Goal: Information Seeking & Learning: Learn about a topic

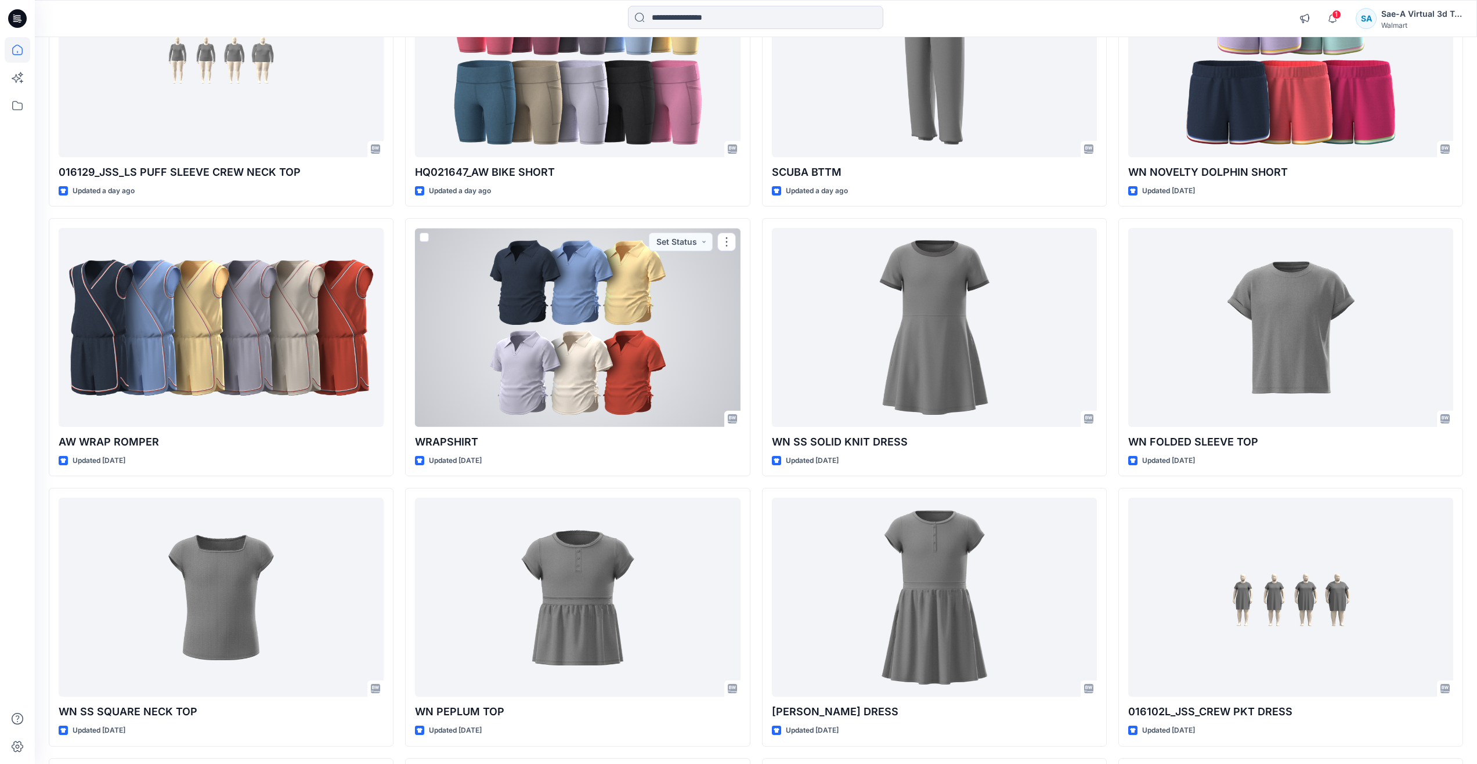
scroll to position [775, 0]
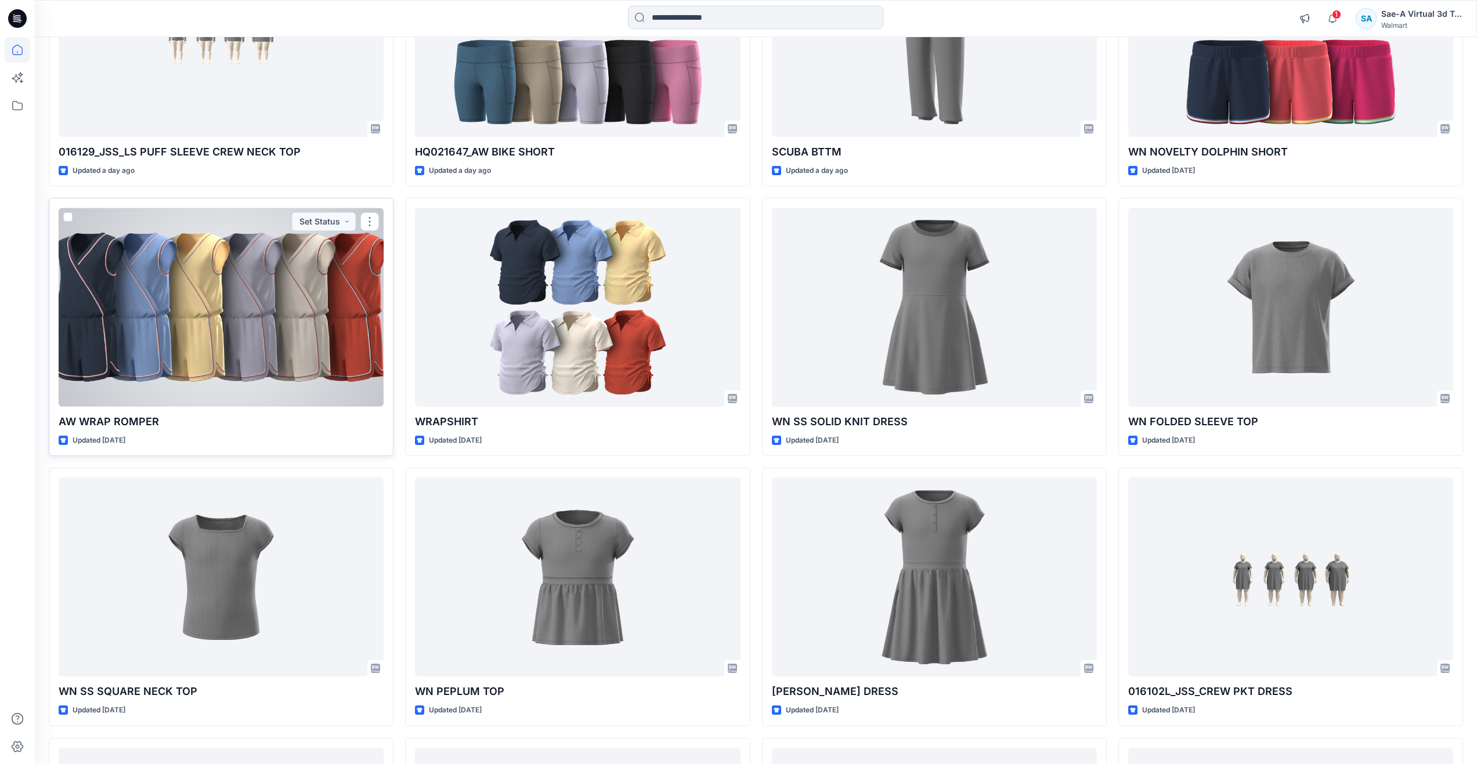
click at [327, 342] on div at bounding box center [221, 307] width 325 height 199
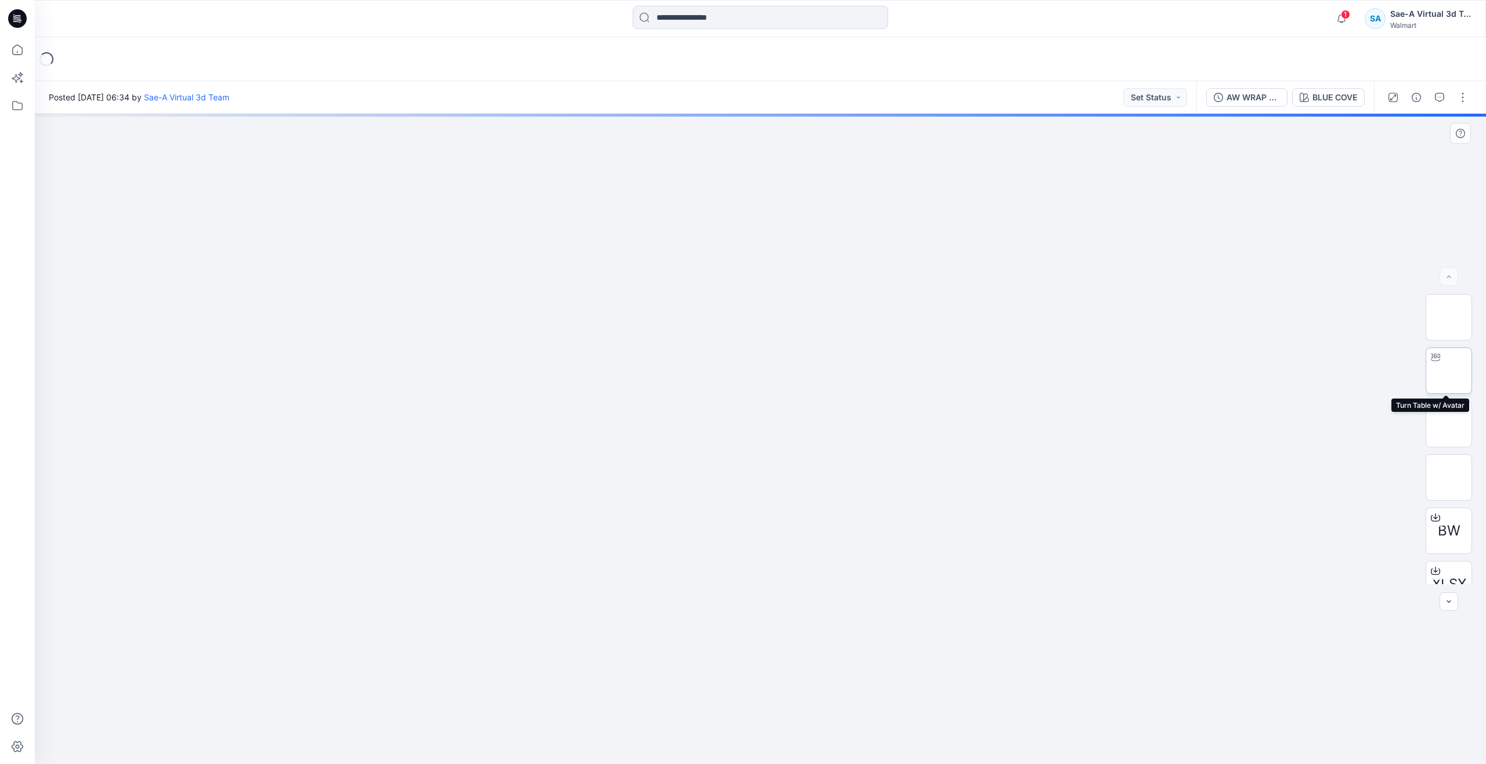
click at [1449, 371] on img at bounding box center [1449, 371] width 0 height 0
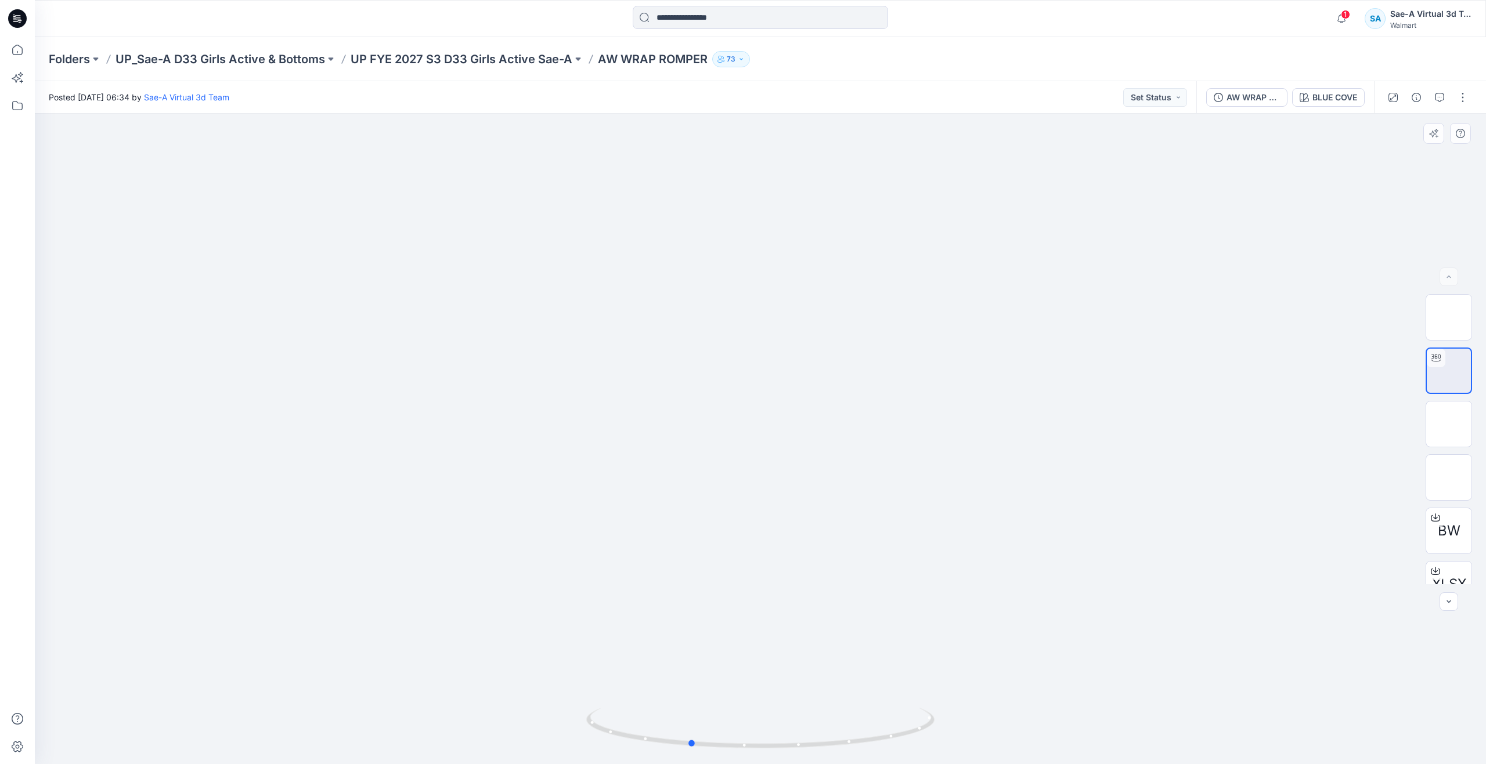
drag, startPoint x: 759, startPoint y: 741, endPoint x: 342, endPoint y: 567, distance: 451.9
click at [342, 567] on div at bounding box center [760, 439] width 1451 height 651
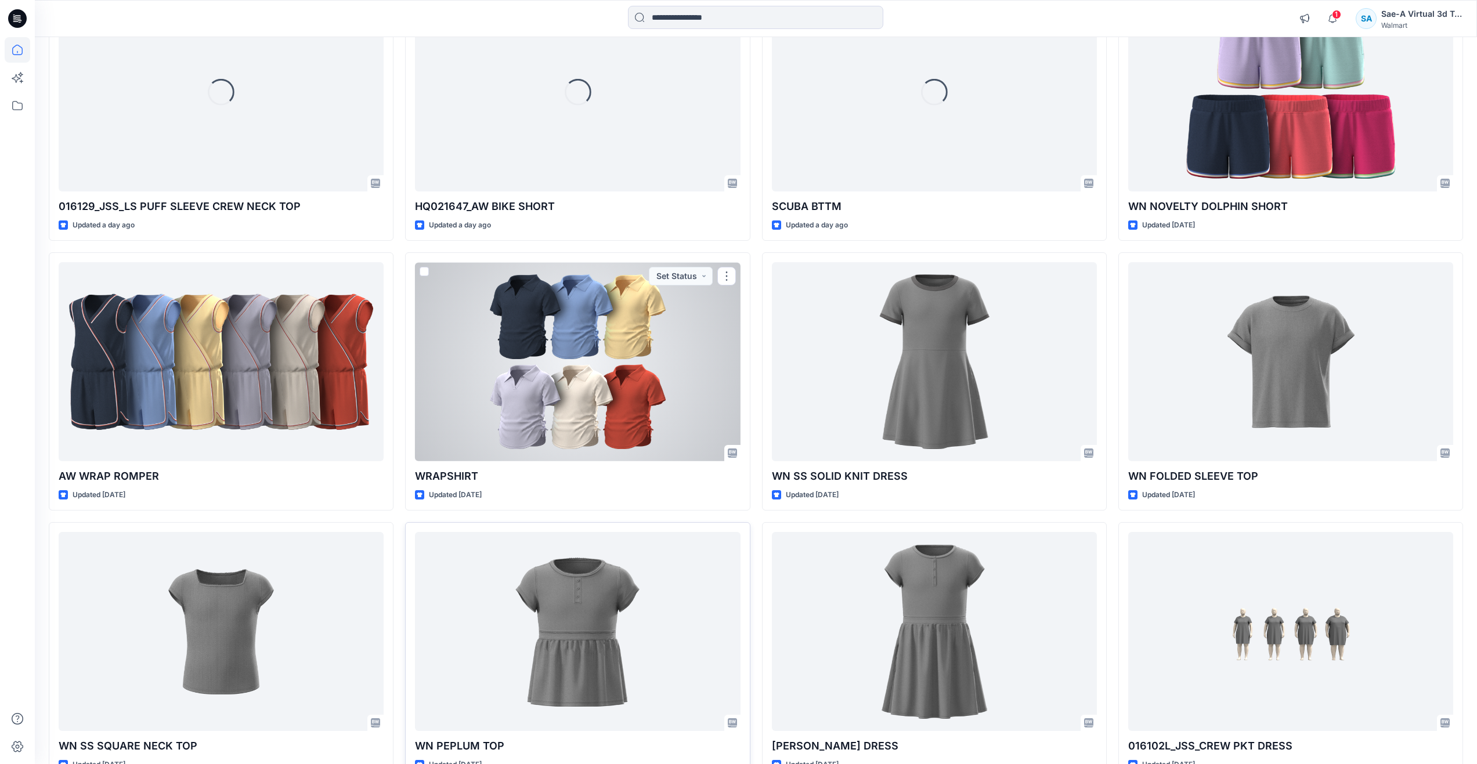
scroll to position [715, 0]
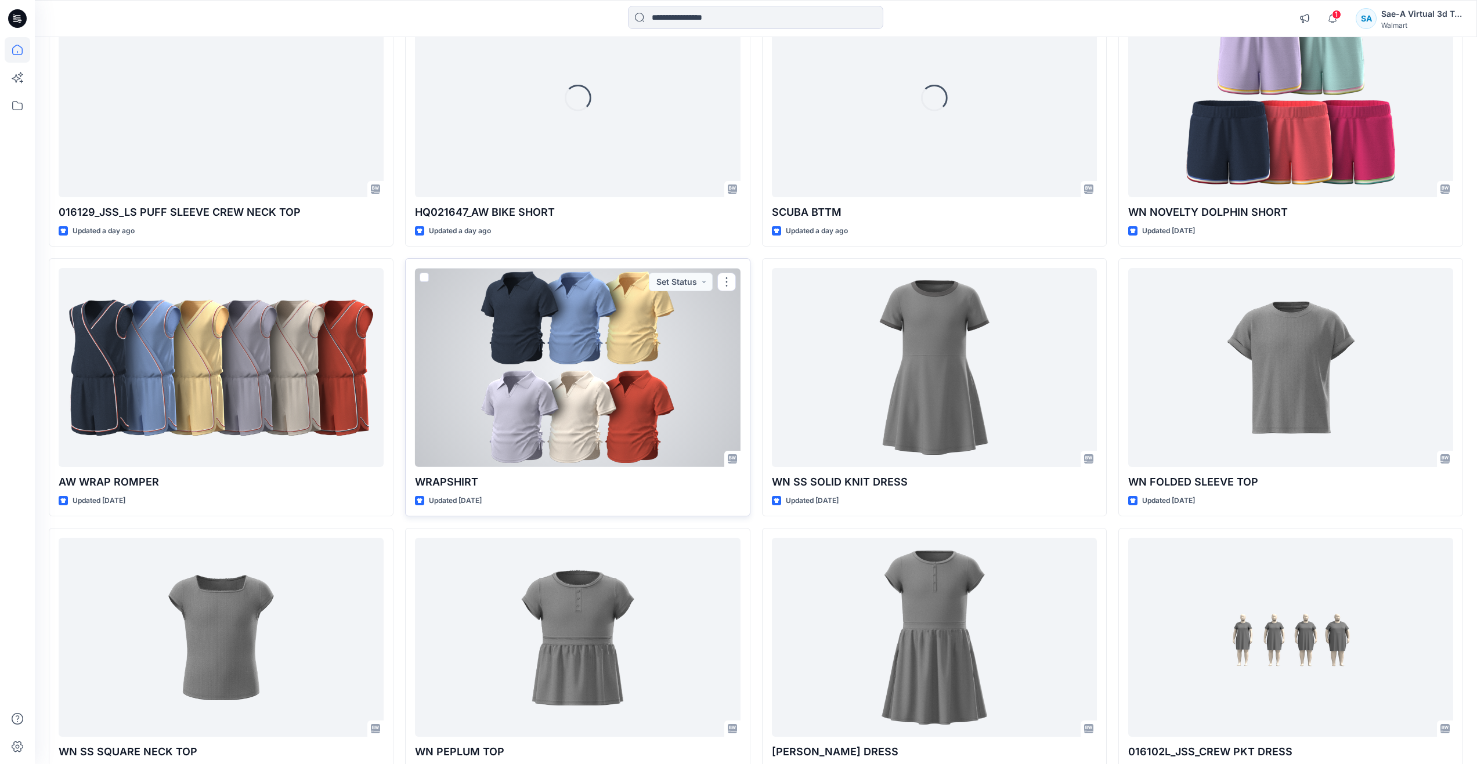
click at [625, 392] on div at bounding box center [577, 367] width 325 height 199
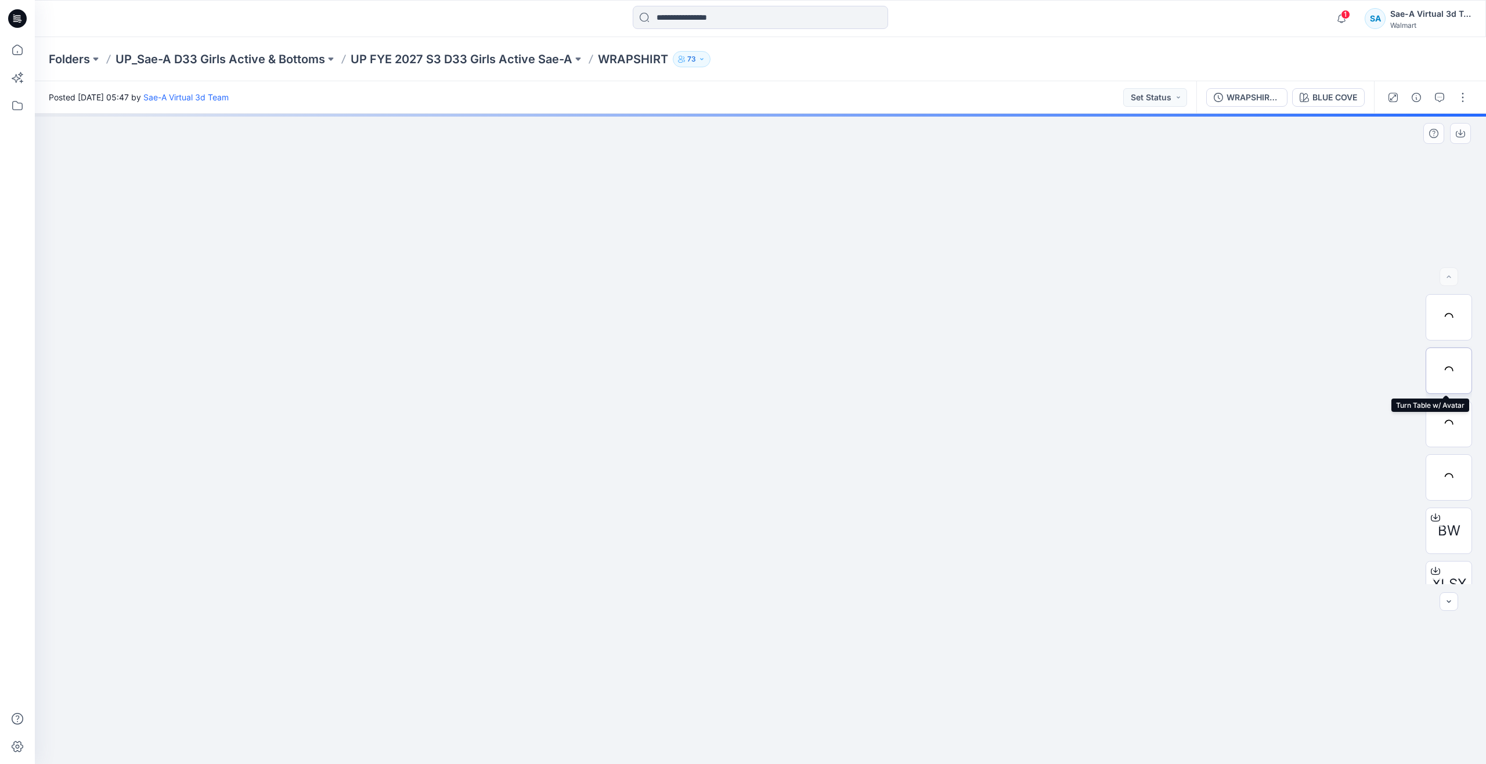
click at [1437, 374] on div at bounding box center [1449, 371] width 46 height 46
drag, startPoint x: 757, startPoint y: 738, endPoint x: 670, endPoint y: 713, distance: 91.1
click at [670, 713] on icon at bounding box center [761, 730] width 351 height 44
drag, startPoint x: 759, startPoint y: 745, endPoint x: 801, endPoint y: 650, distance: 104.2
click at [801, 650] on div at bounding box center [760, 439] width 1451 height 651
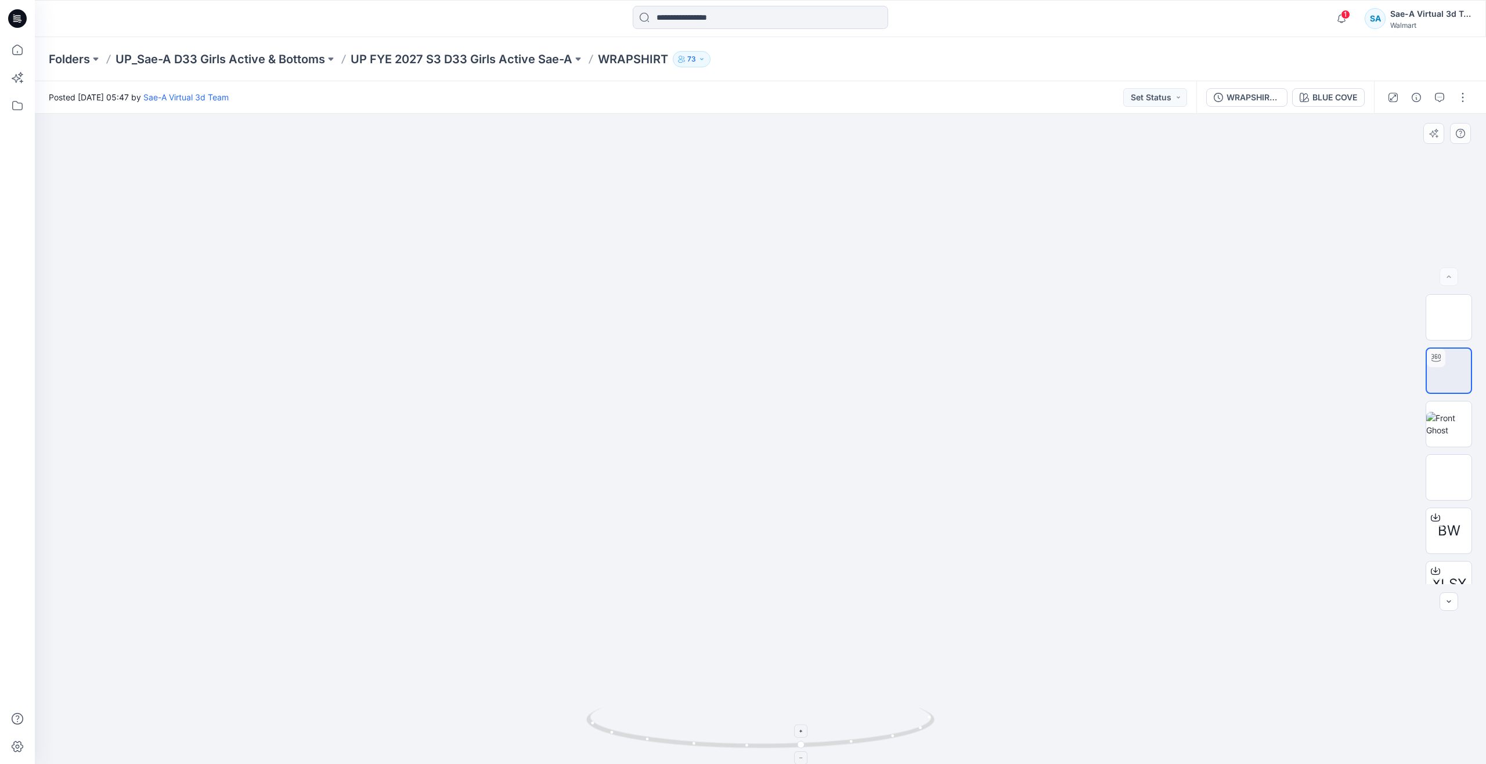
drag, startPoint x: 802, startPoint y: 752, endPoint x: 908, endPoint y: 738, distance: 106.5
click at [908, 738] on icon at bounding box center [761, 730] width 351 height 44
drag, startPoint x: 802, startPoint y: 744, endPoint x: 758, endPoint y: 711, distance: 54.7
click at [758, 711] on icon at bounding box center [761, 730] width 351 height 44
click at [13, 45] on icon at bounding box center [18, 50] width 26 height 26
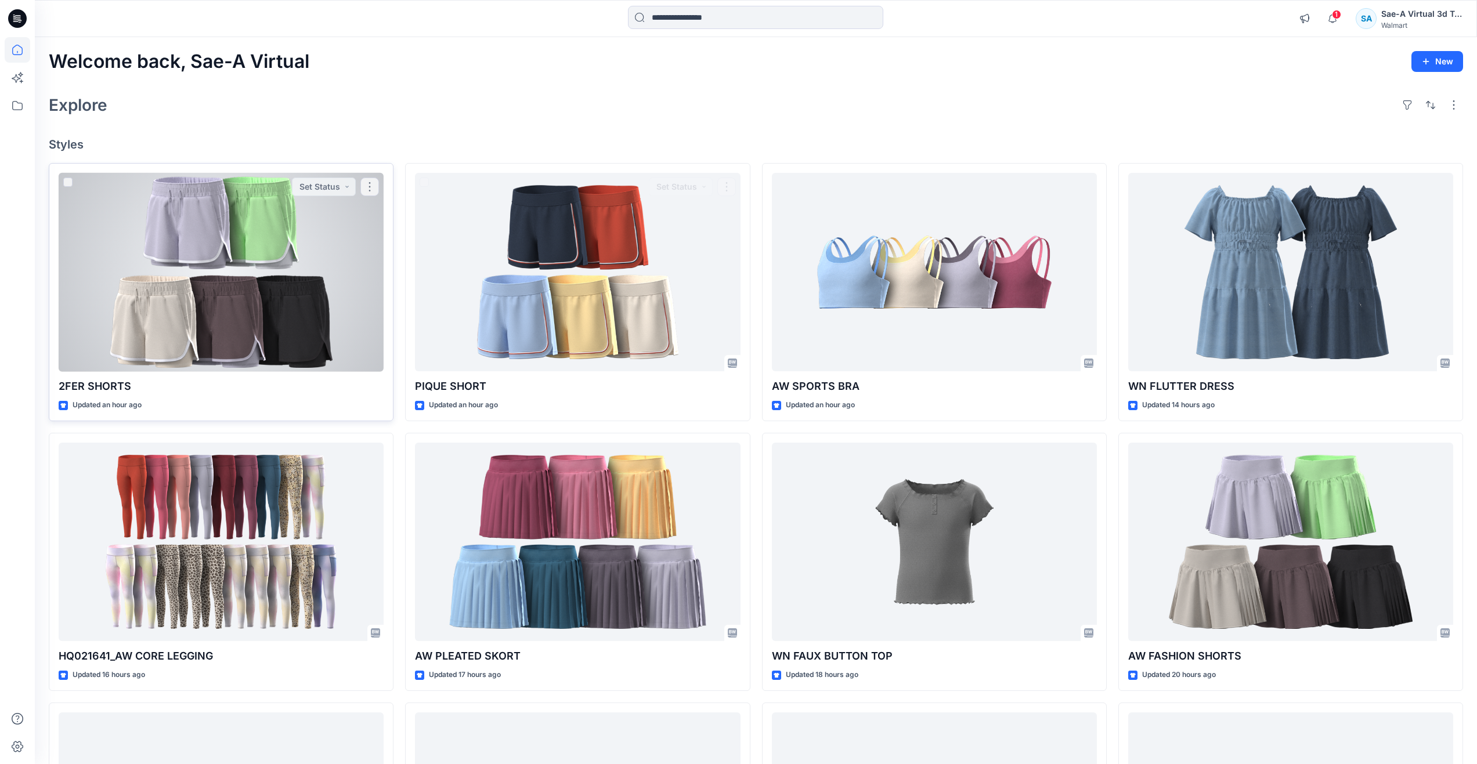
click at [190, 262] on div at bounding box center [221, 272] width 325 height 199
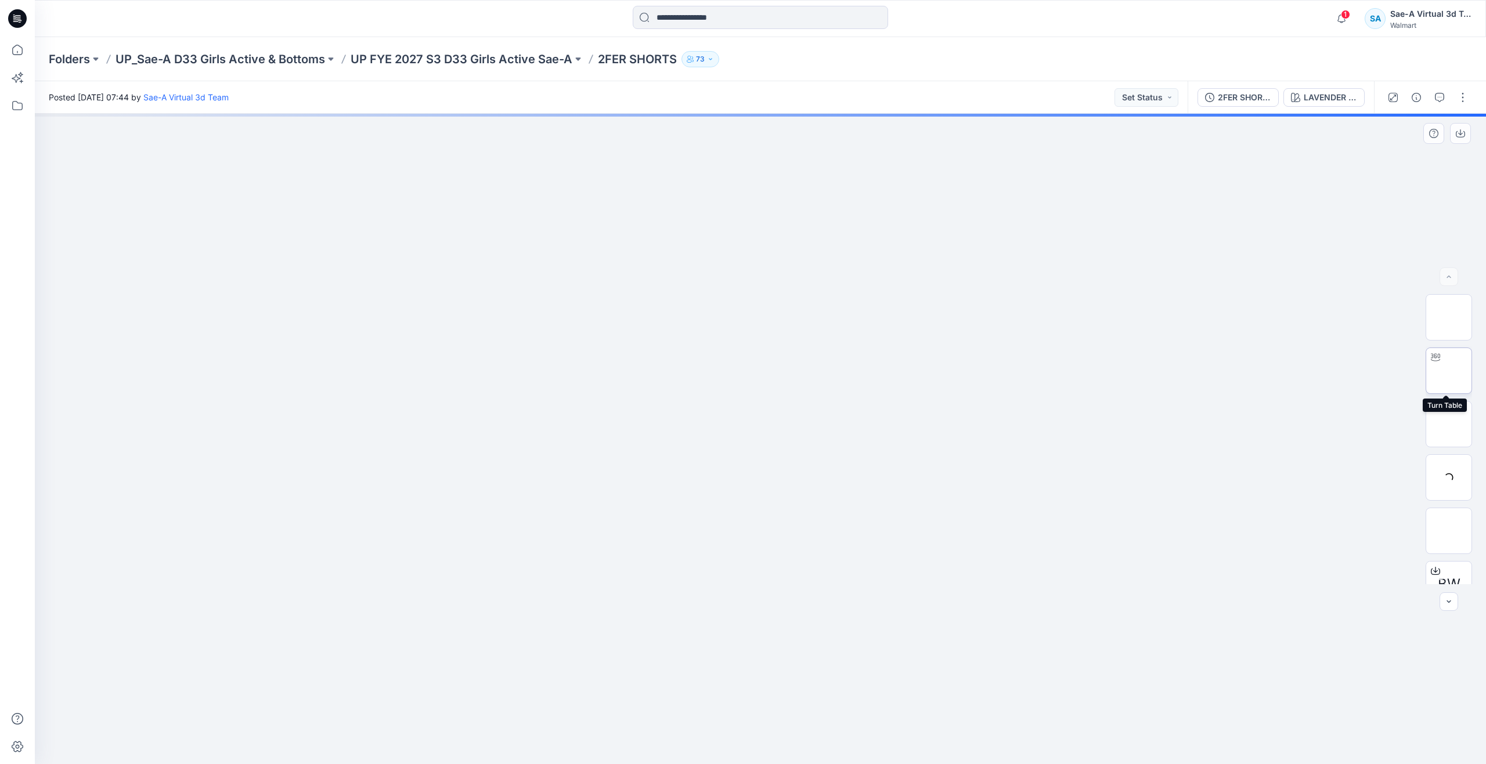
click at [1449, 371] on img at bounding box center [1449, 371] width 0 height 0
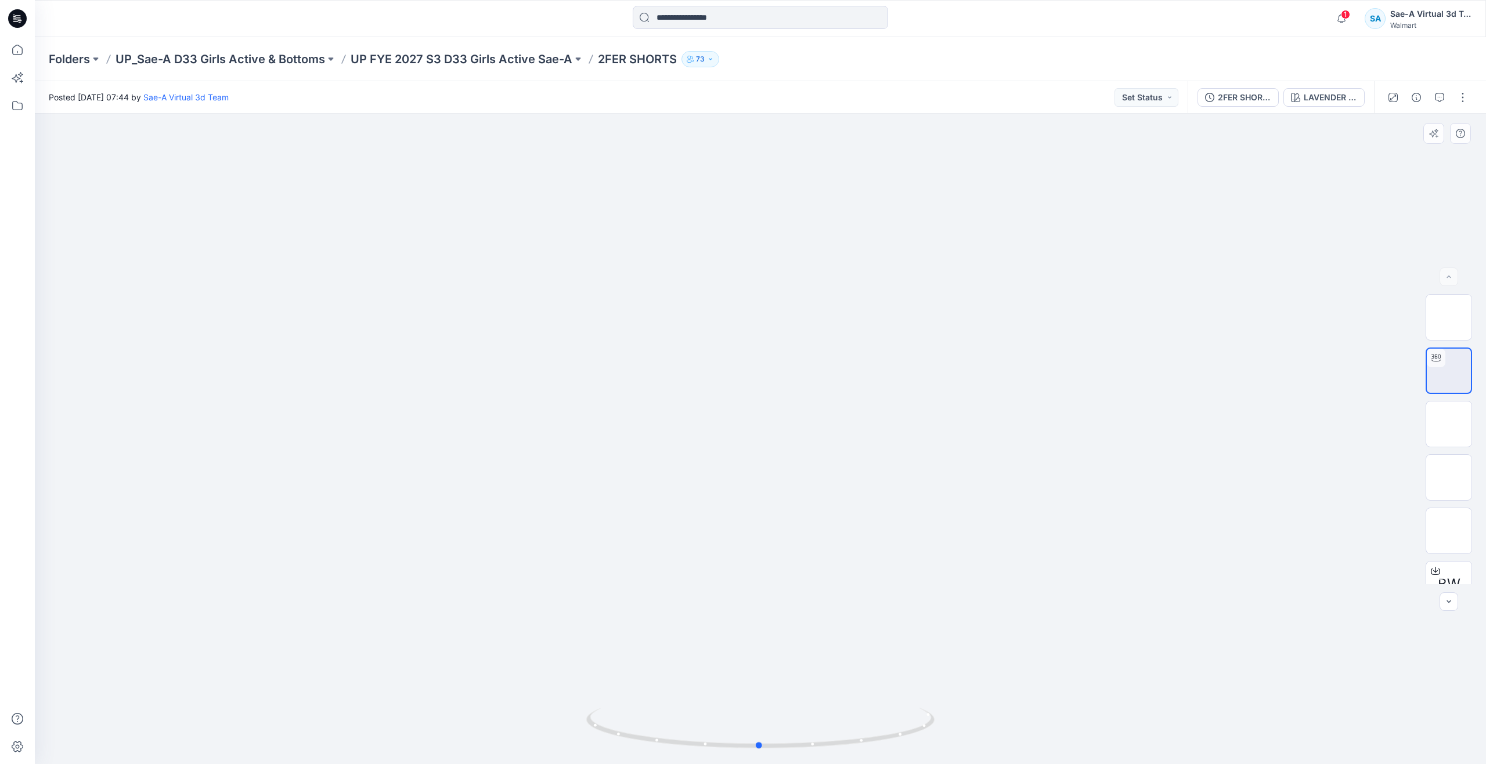
drag, startPoint x: 763, startPoint y: 749, endPoint x: 762, endPoint y: 652, distance: 96.4
click at [762, 652] on div at bounding box center [760, 439] width 1451 height 651
click at [16, 49] on icon at bounding box center [18, 50] width 26 height 26
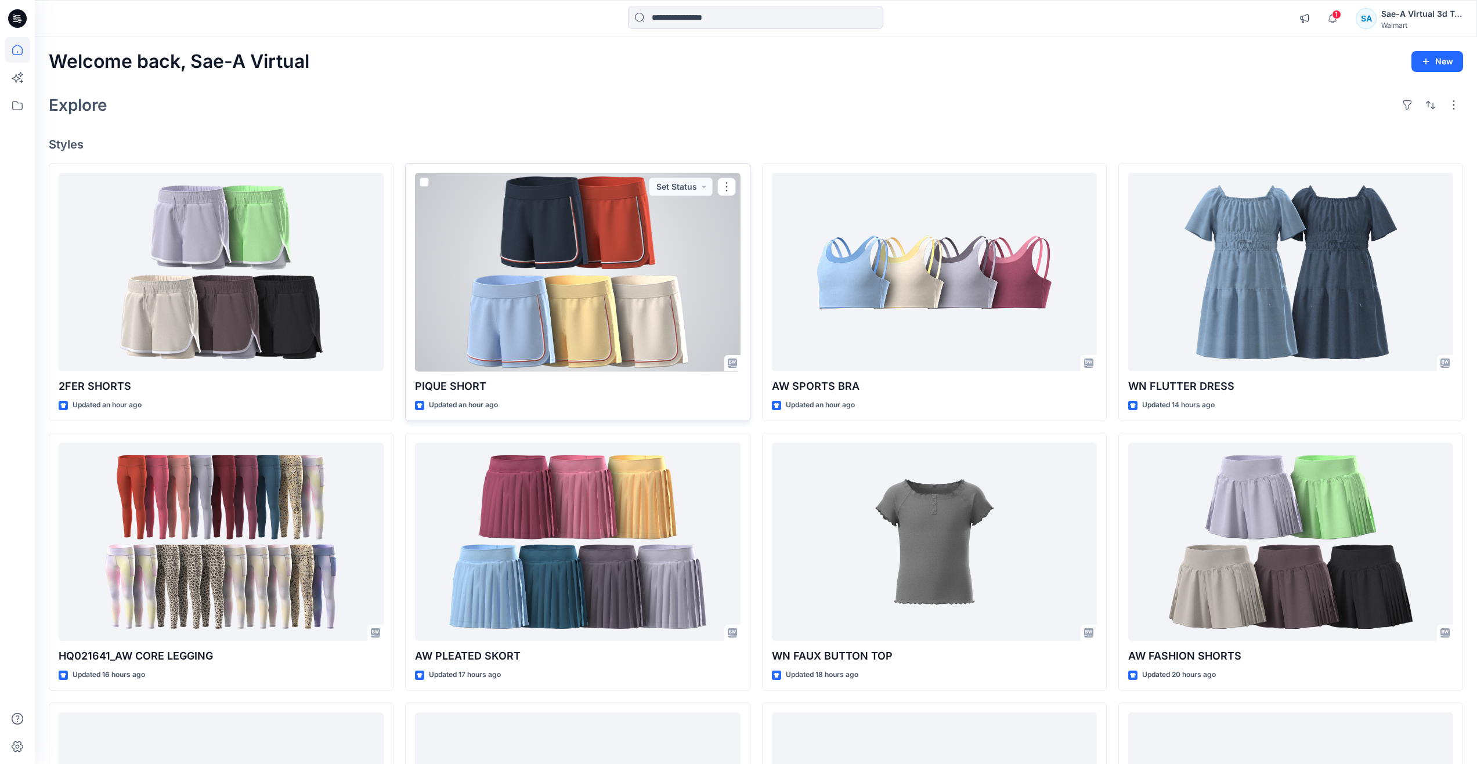
click at [590, 316] on div at bounding box center [577, 272] width 325 height 199
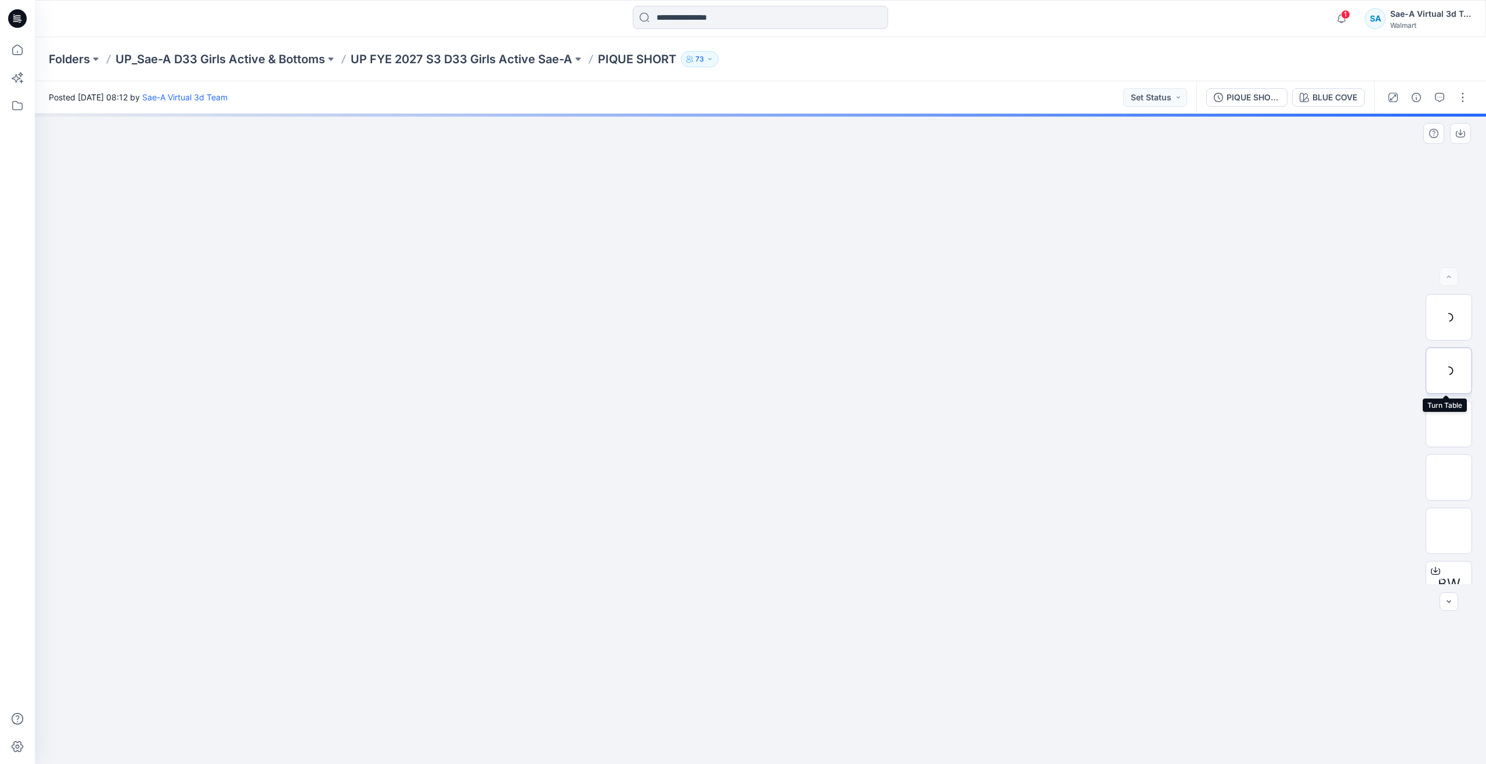
click at [1451, 359] on div at bounding box center [1449, 371] width 46 height 46
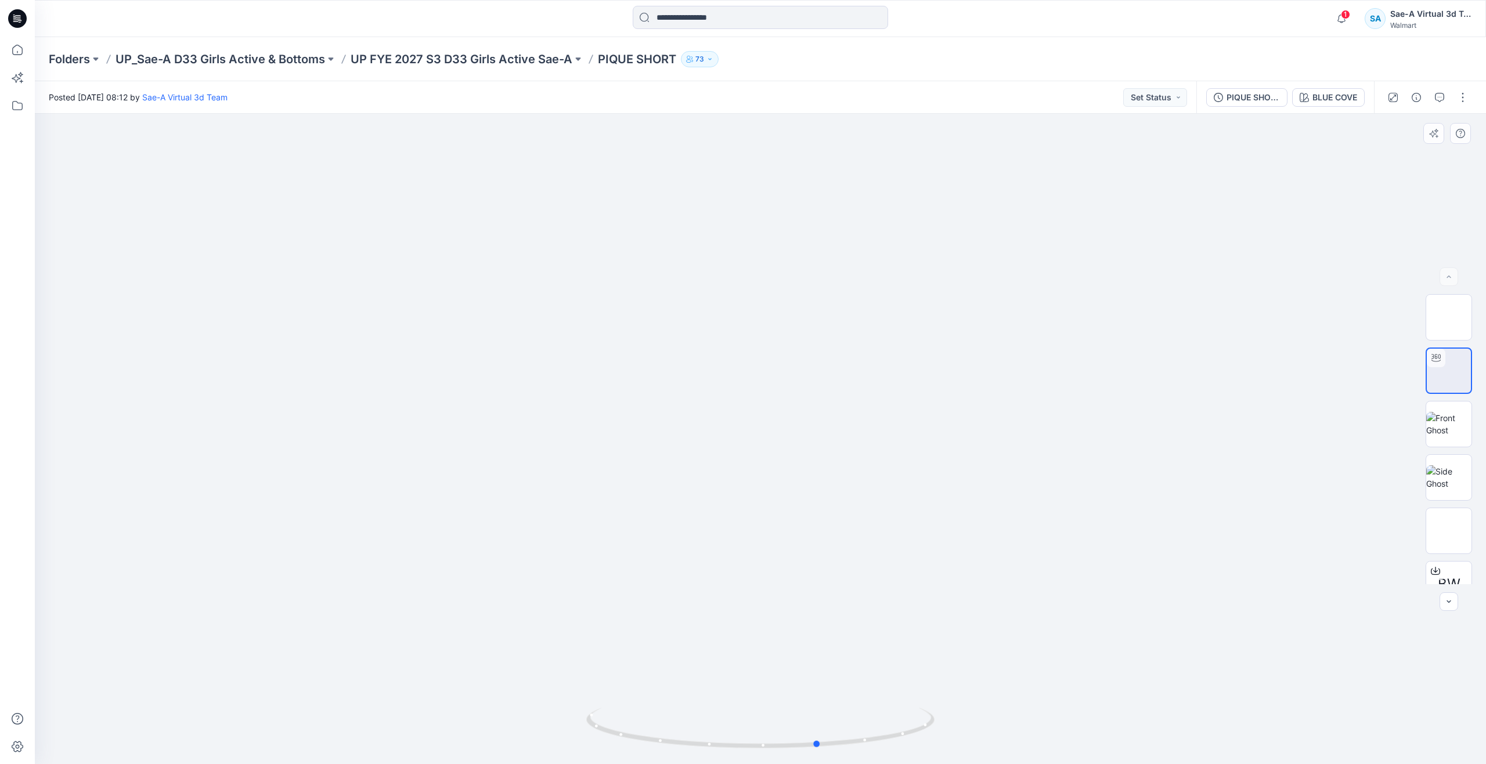
drag, startPoint x: 755, startPoint y: 748, endPoint x: 126, endPoint y: 578, distance: 651.1
click at [126, 578] on div at bounding box center [760, 439] width 1451 height 651
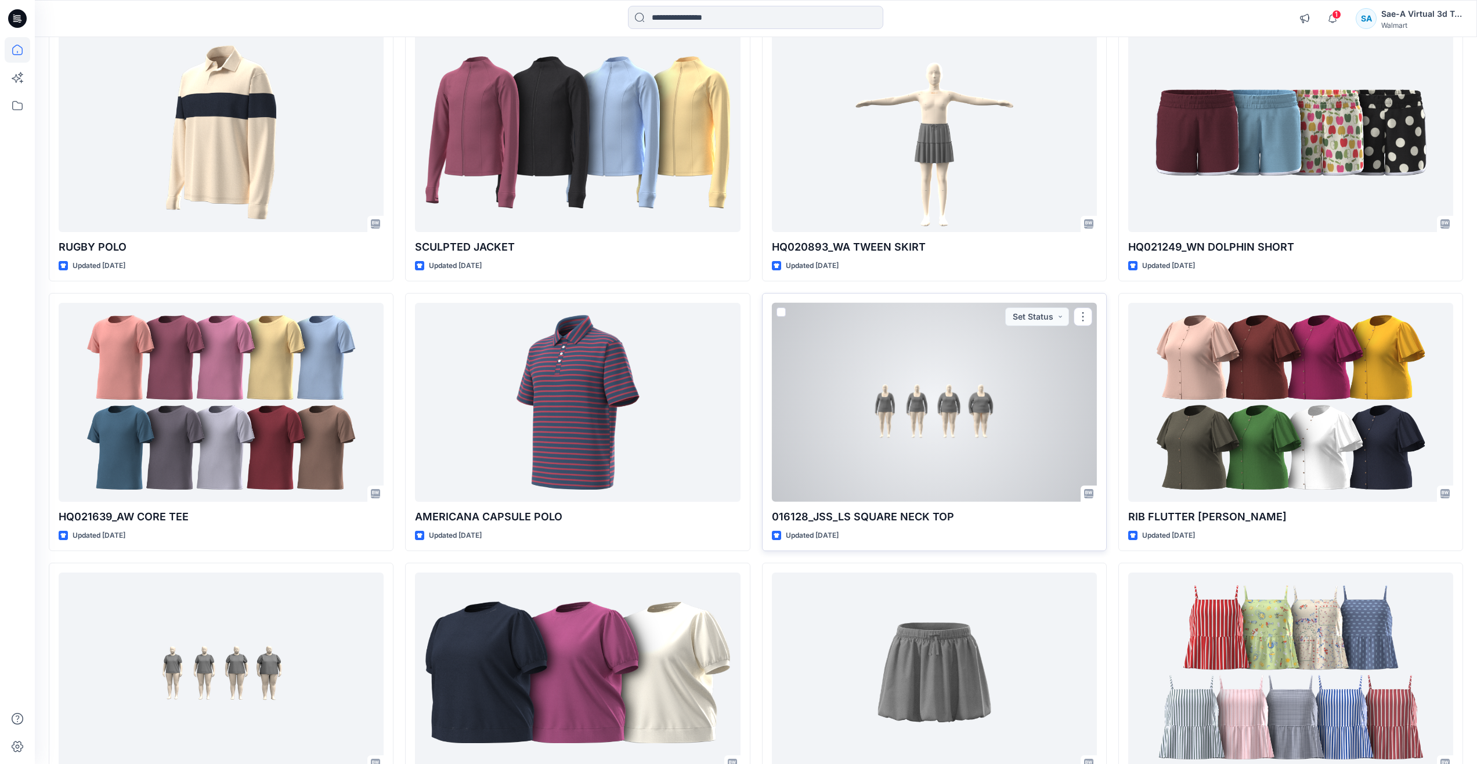
scroll to position [1873, 0]
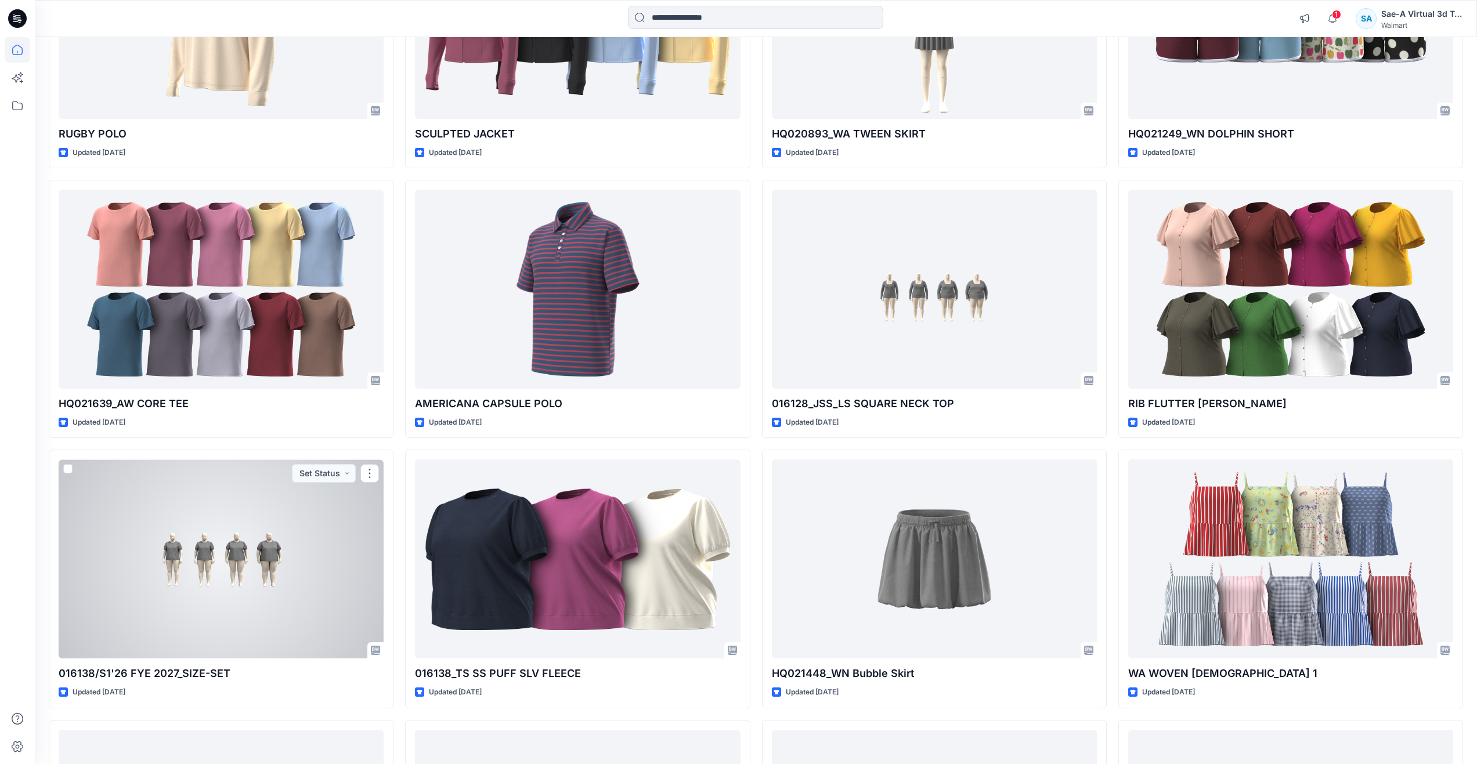
click at [279, 544] on div at bounding box center [221, 559] width 325 height 199
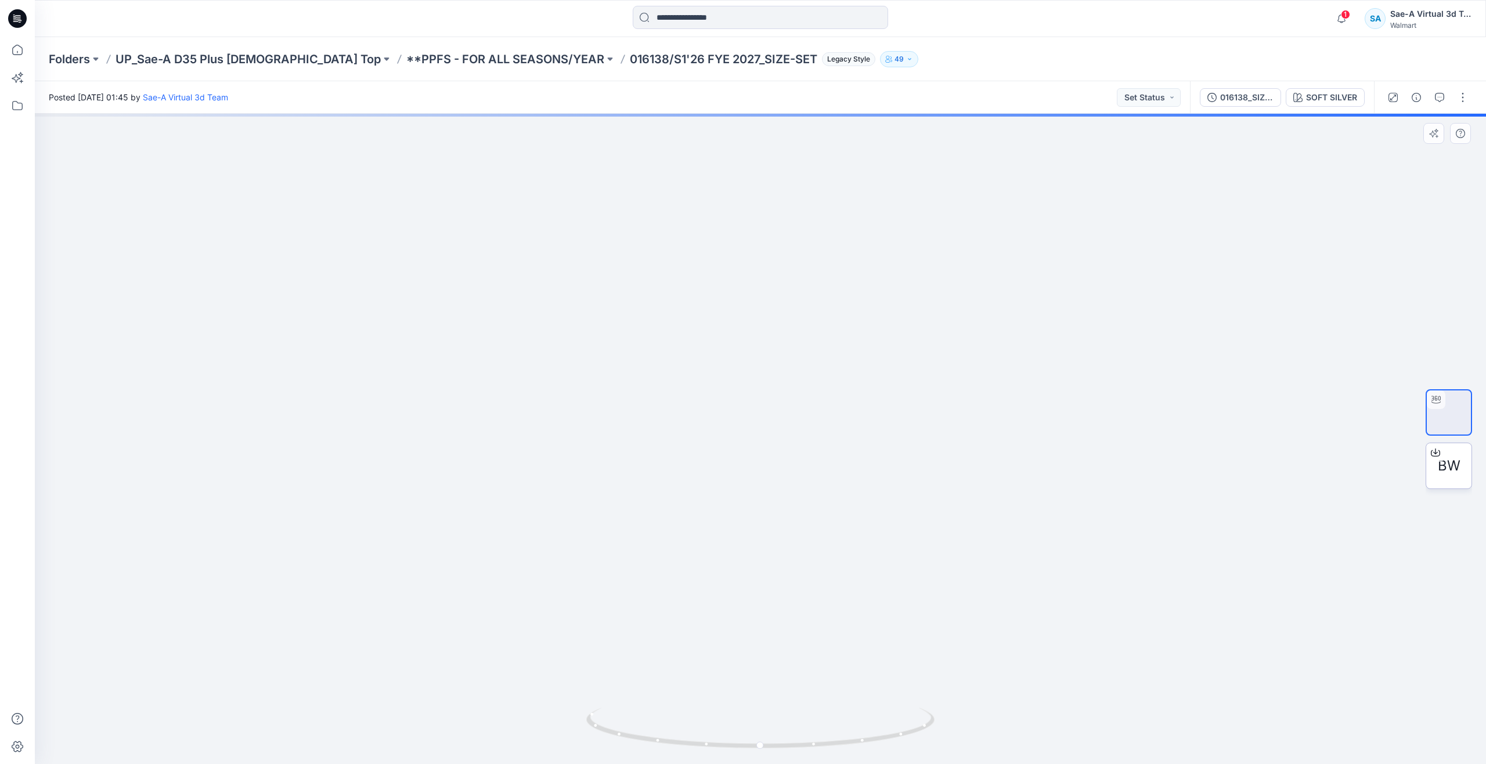
click at [1435, 477] on div "BW" at bounding box center [1449, 466] width 46 height 46
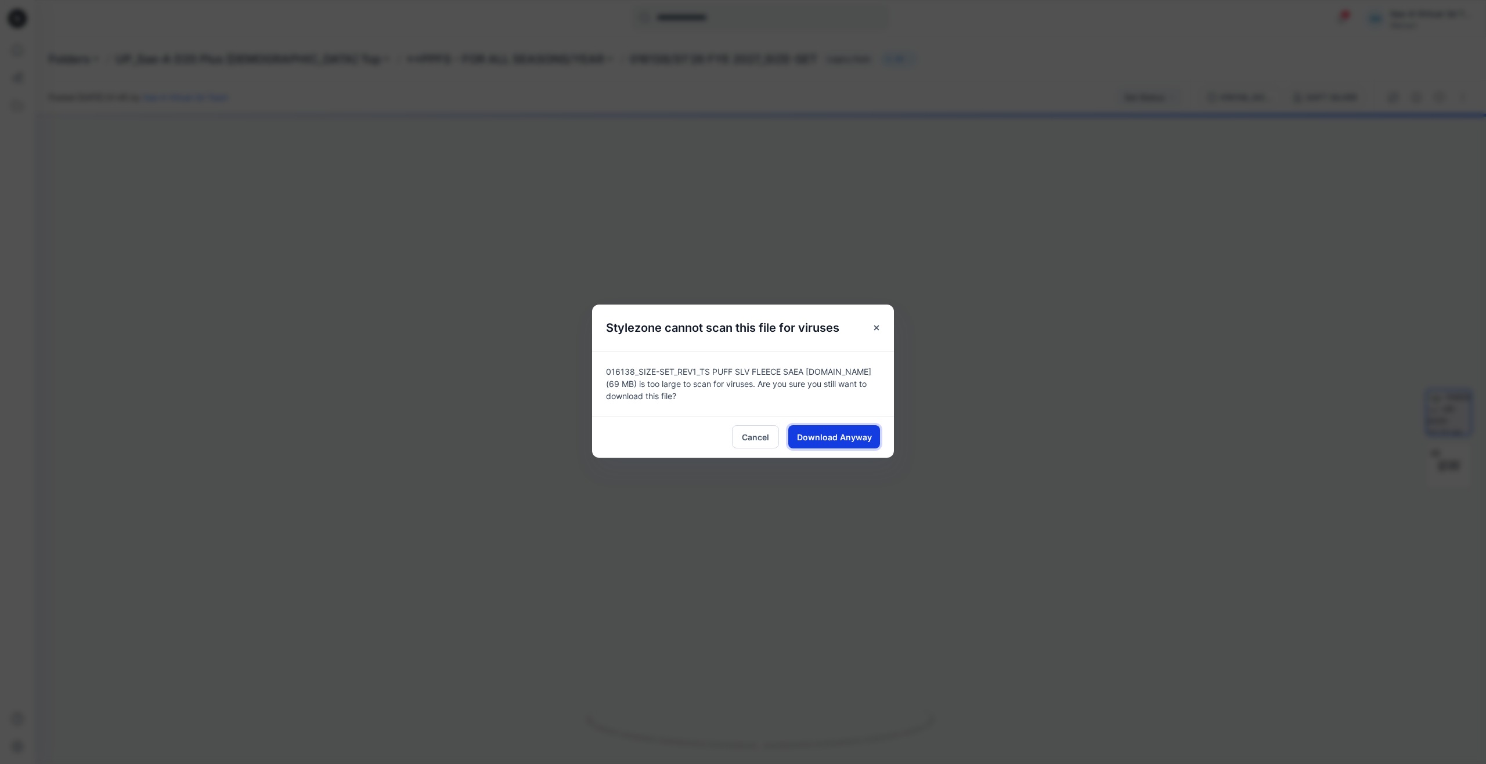
click at [854, 433] on span "Download Anyway" at bounding box center [834, 437] width 75 height 12
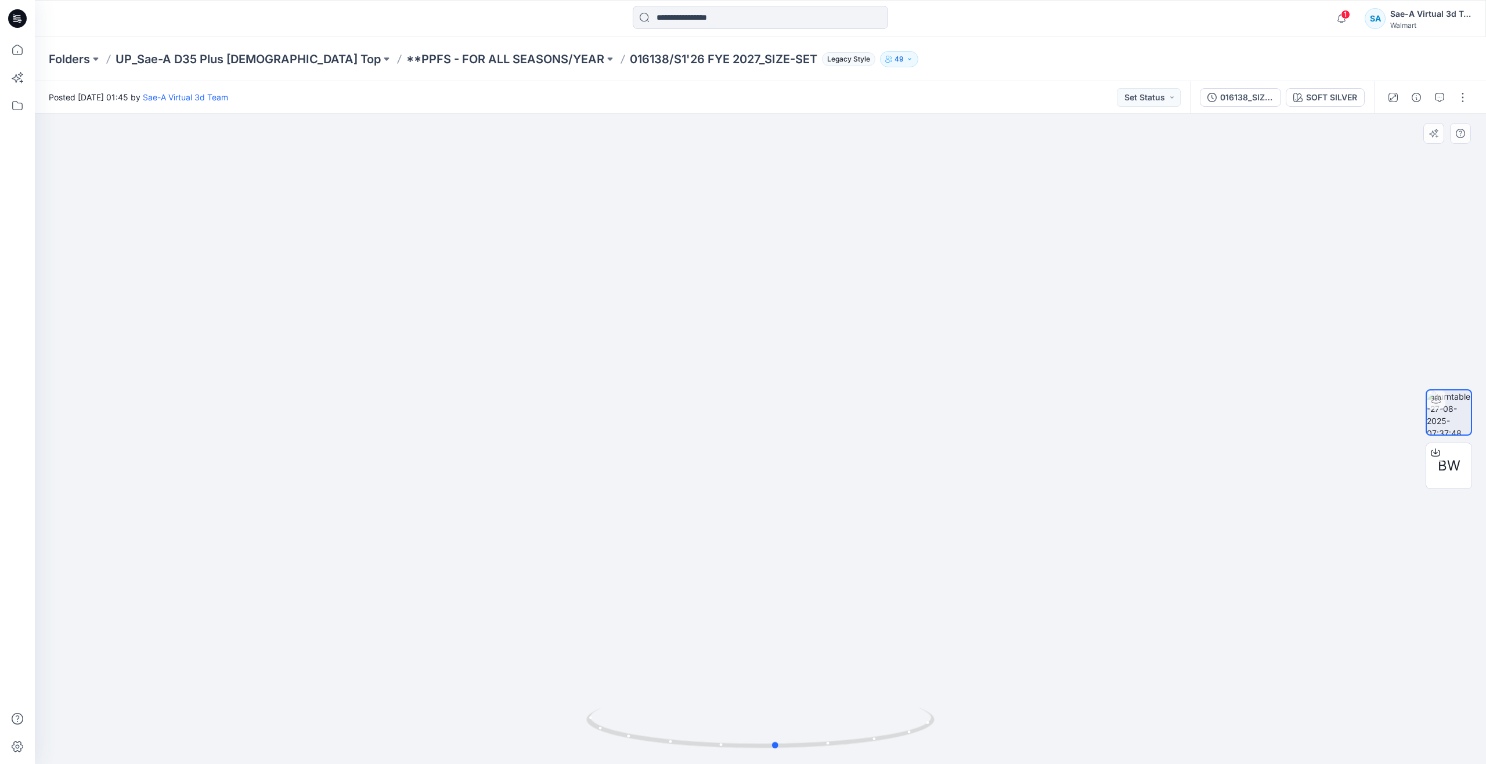
drag, startPoint x: 770, startPoint y: 747, endPoint x: 439, endPoint y: 661, distance: 342.0
click at [439, 661] on div at bounding box center [760, 439] width 1451 height 651
click at [23, 55] on icon at bounding box center [18, 50] width 26 height 26
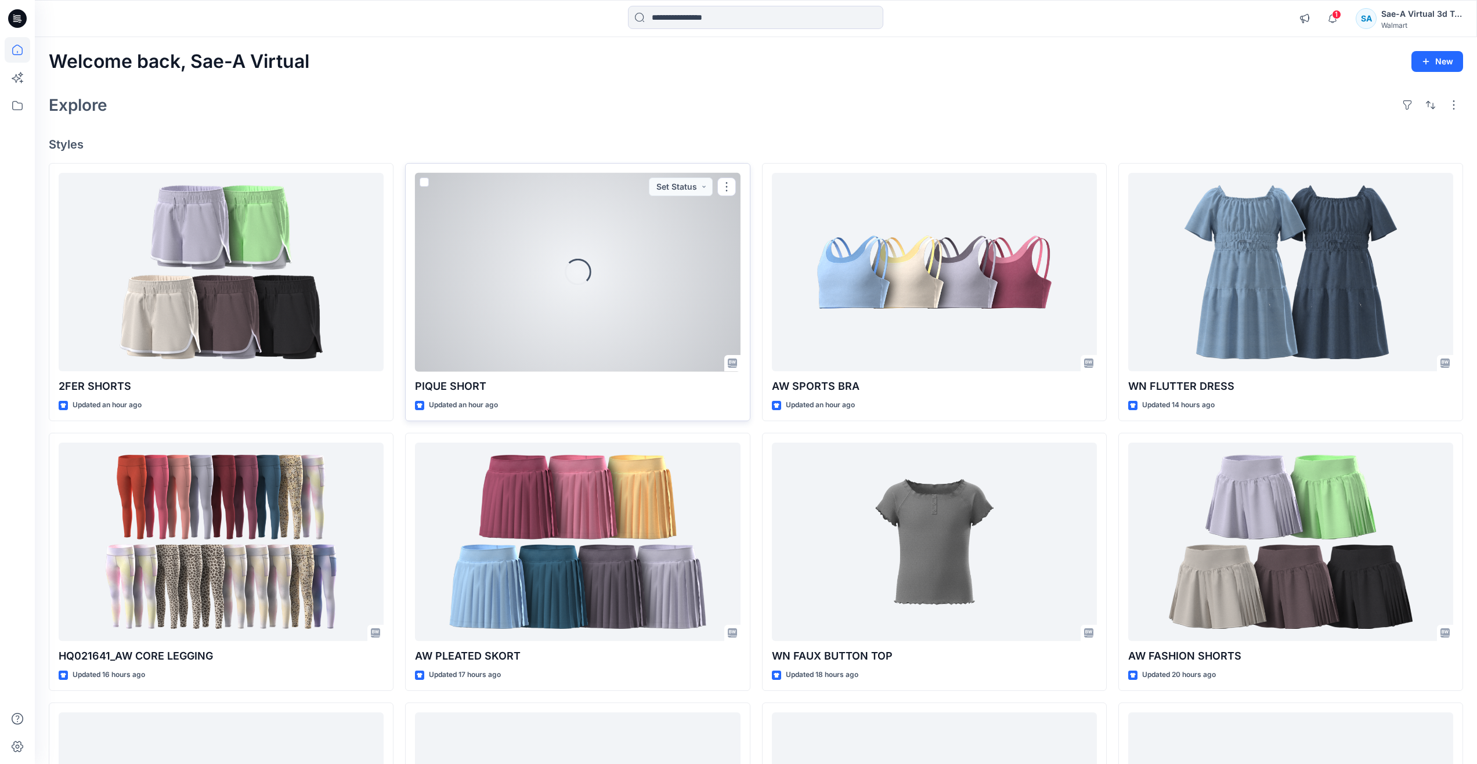
click at [621, 322] on div "Loading..." at bounding box center [577, 272] width 325 height 199
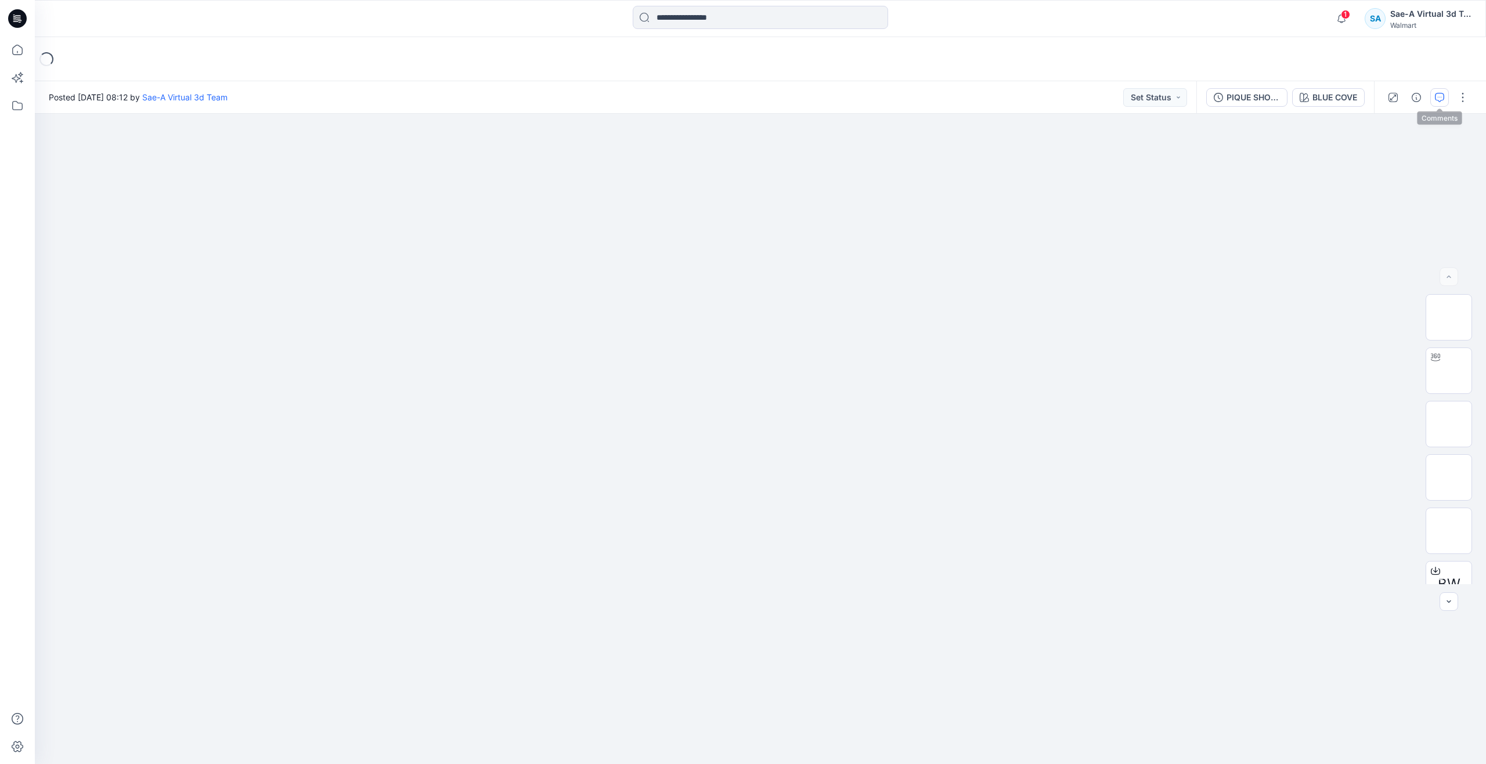
click at [1446, 100] on button "button" at bounding box center [1439, 97] width 19 height 19
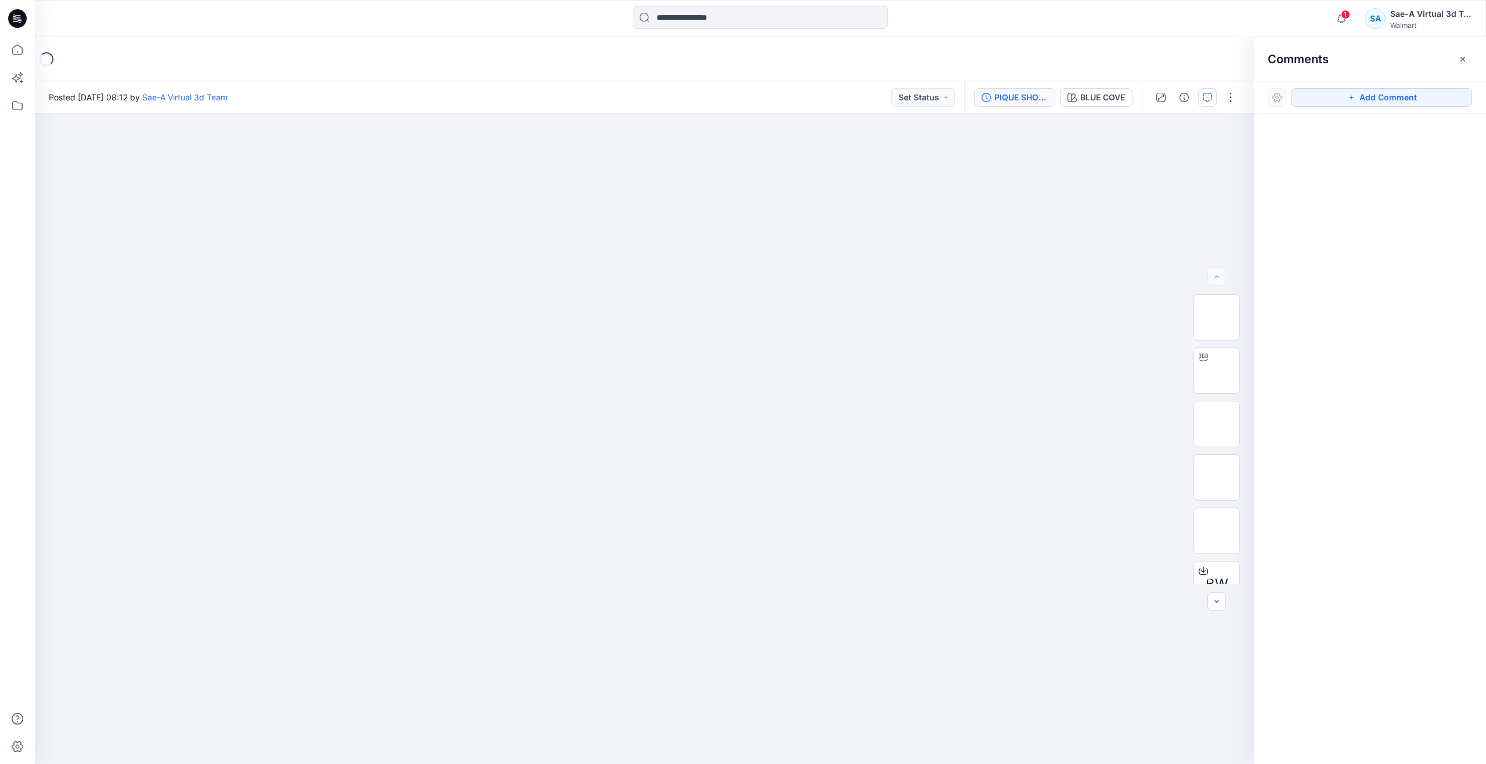
click at [1012, 95] on div "PIQUE SHORT_COLORWAY UPDATE" at bounding box center [1020, 97] width 53 height 13
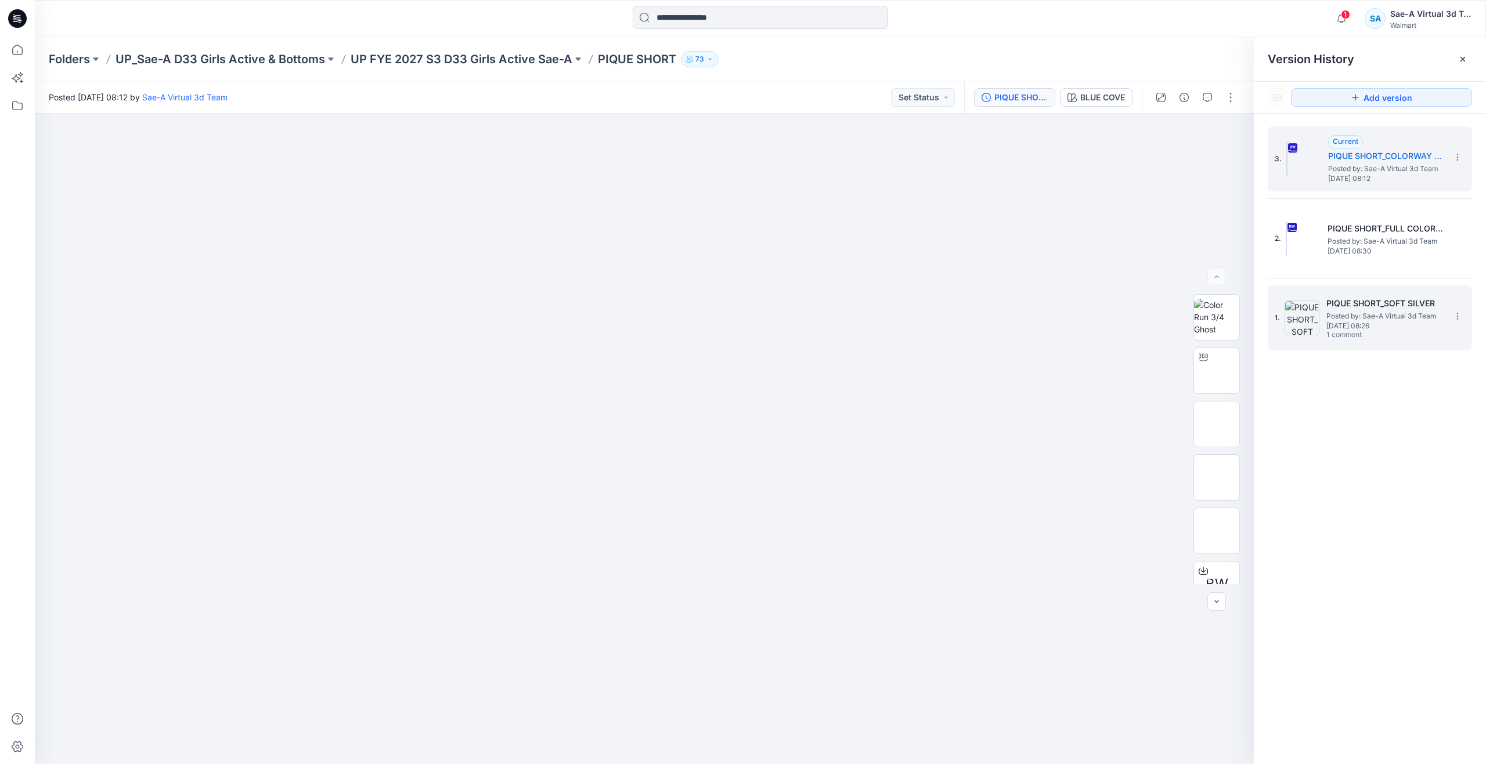
click at [1368, 324] on span "[DATE] 08:26" at bounding box center [1384, 326] width 116 height 8
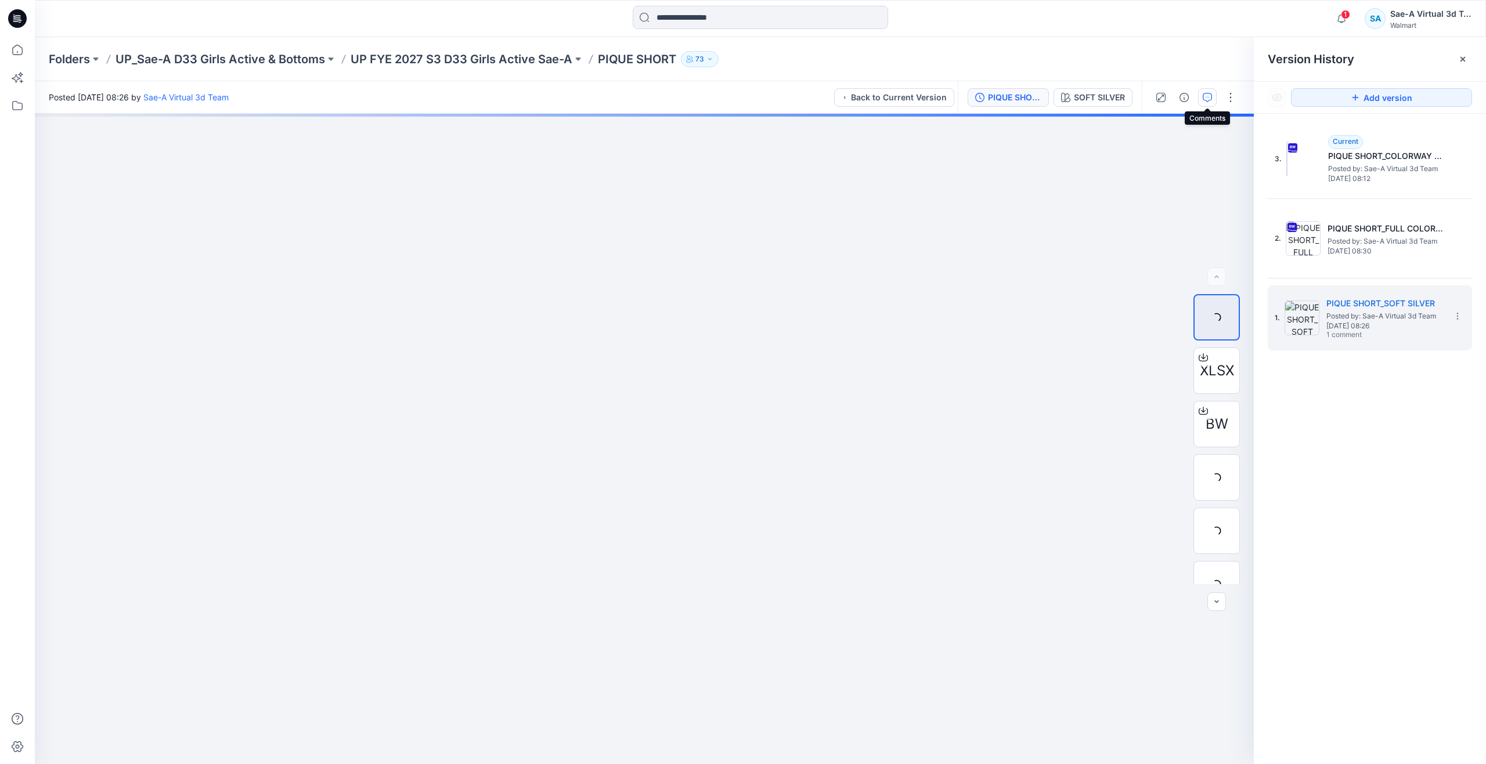
click at [1209, 99] on icon "button" at bounding box center [1207, 97] width 9 height 9
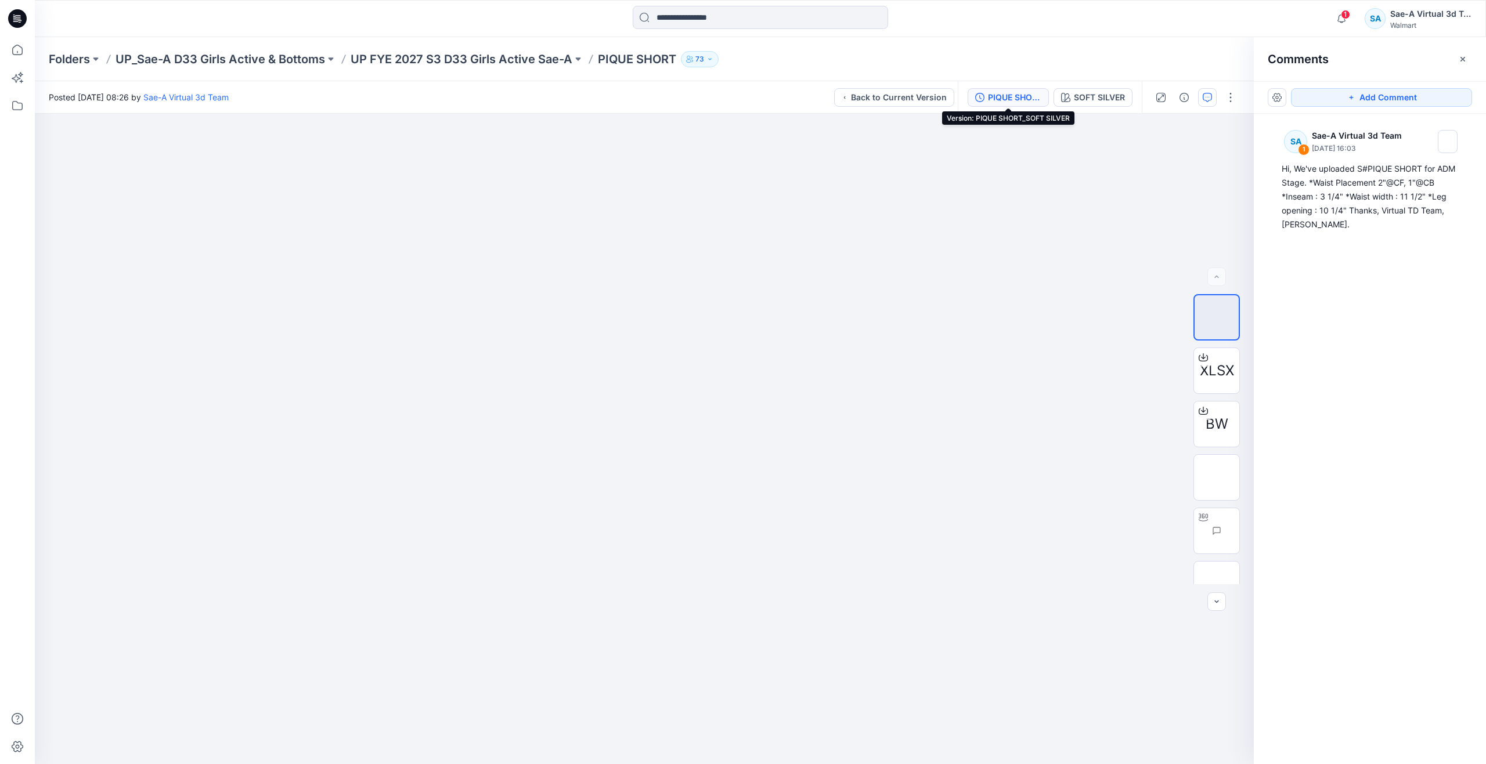
click at [1037, 95] on div "PIQUE SHORT_SOFT SILVER" at bounding box center [1014, 97] width 53 height 13
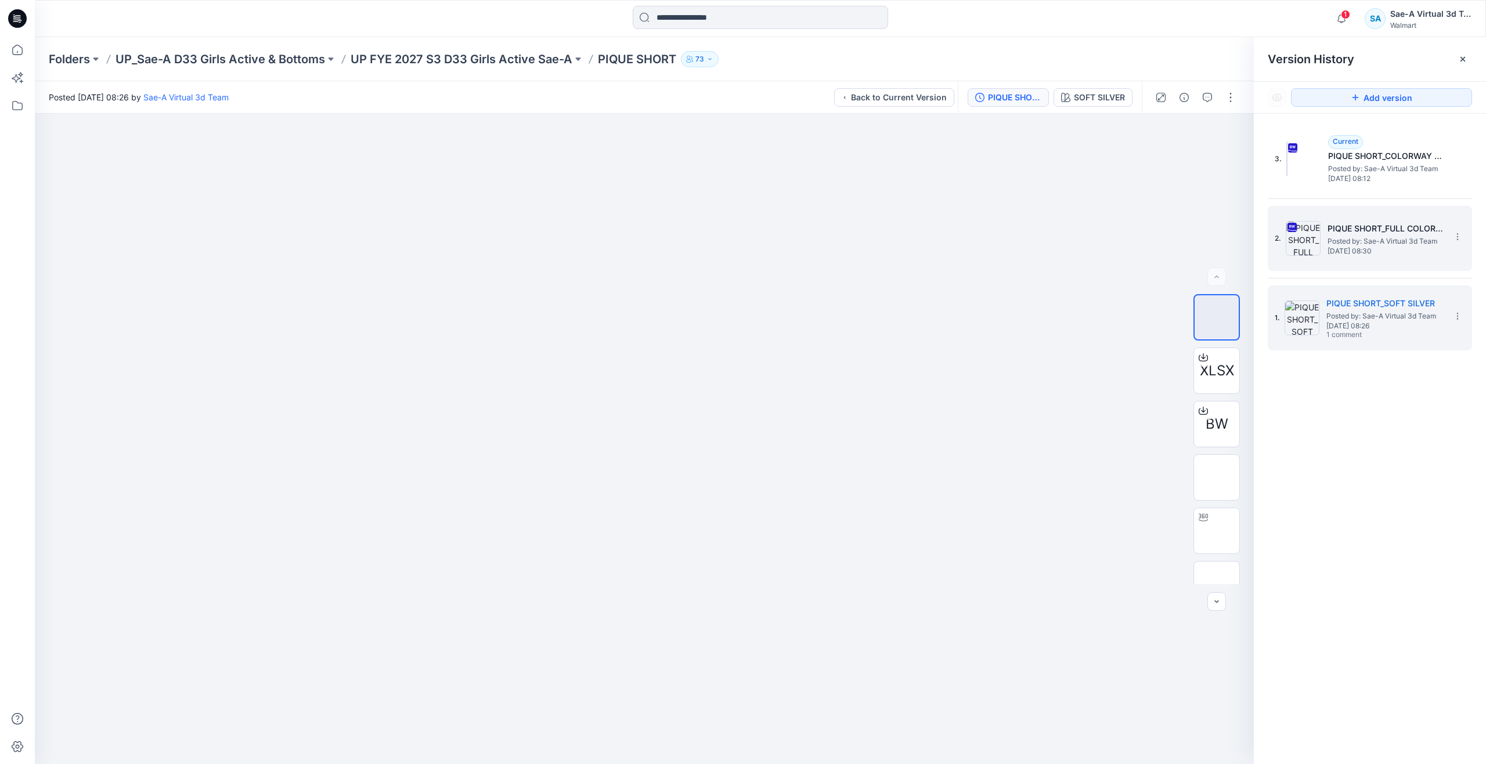
click at [1392, 224] on h5 "PIQUE SHORT_FULL COLORWAYS" at bounding box center [1386, 229] width 116 height 14
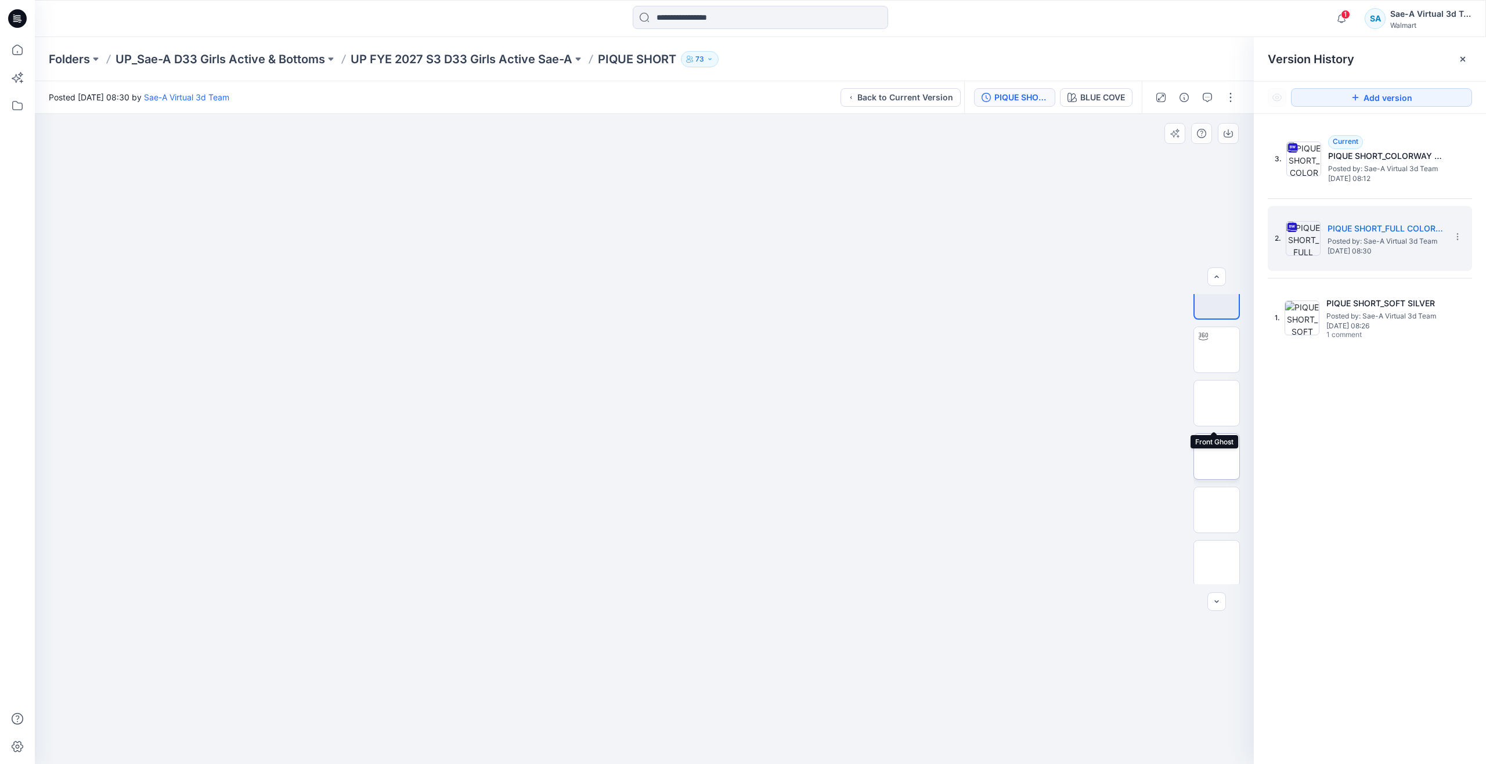
scroll to position [77, 0]
click at [1217, 561] on img at bounding box center [1217, 561] width 0 height 0
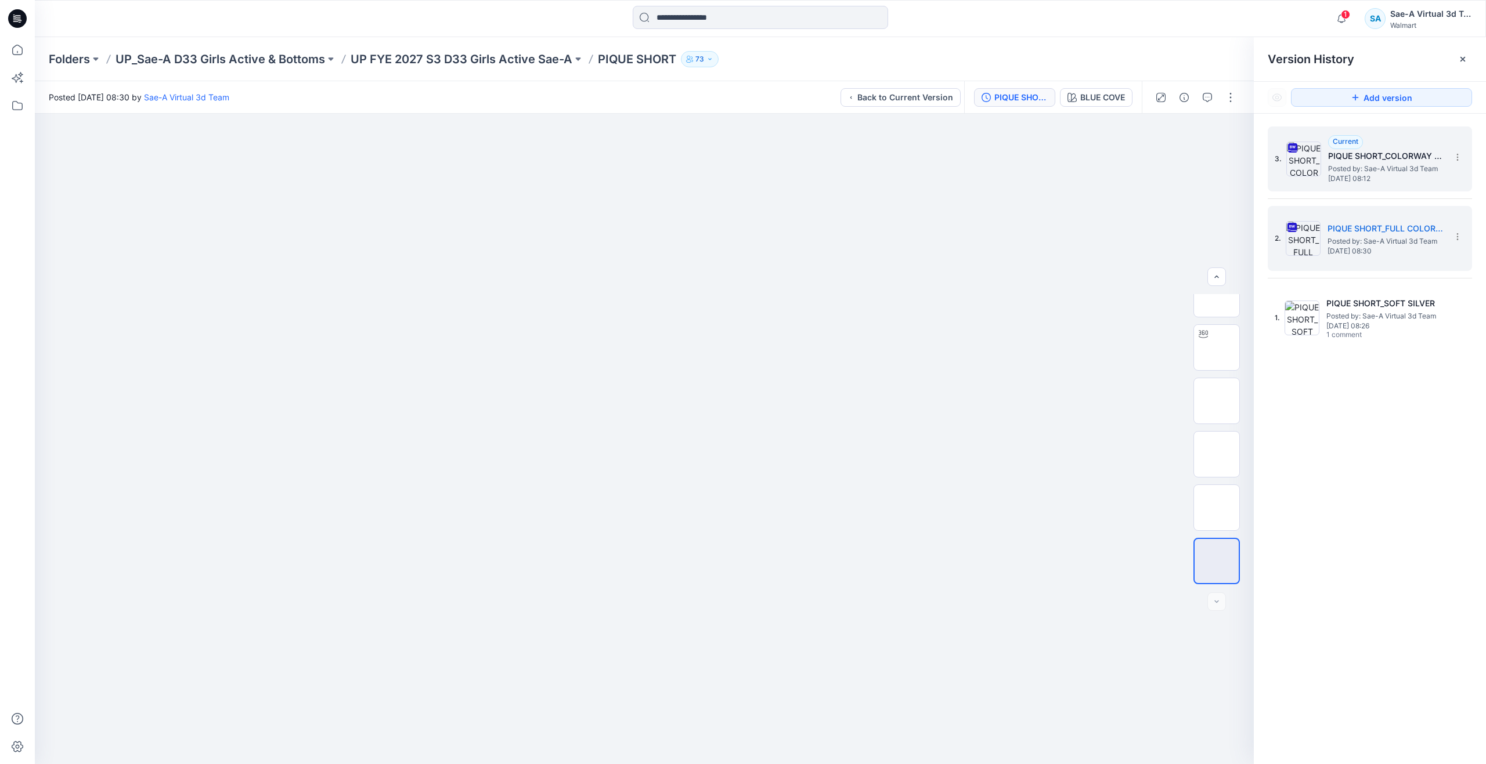
click at [1334, 167] on span "Posted by: Sae-A Virtual 3d Team" at bounding box center [1386, 169] width 116 height 12
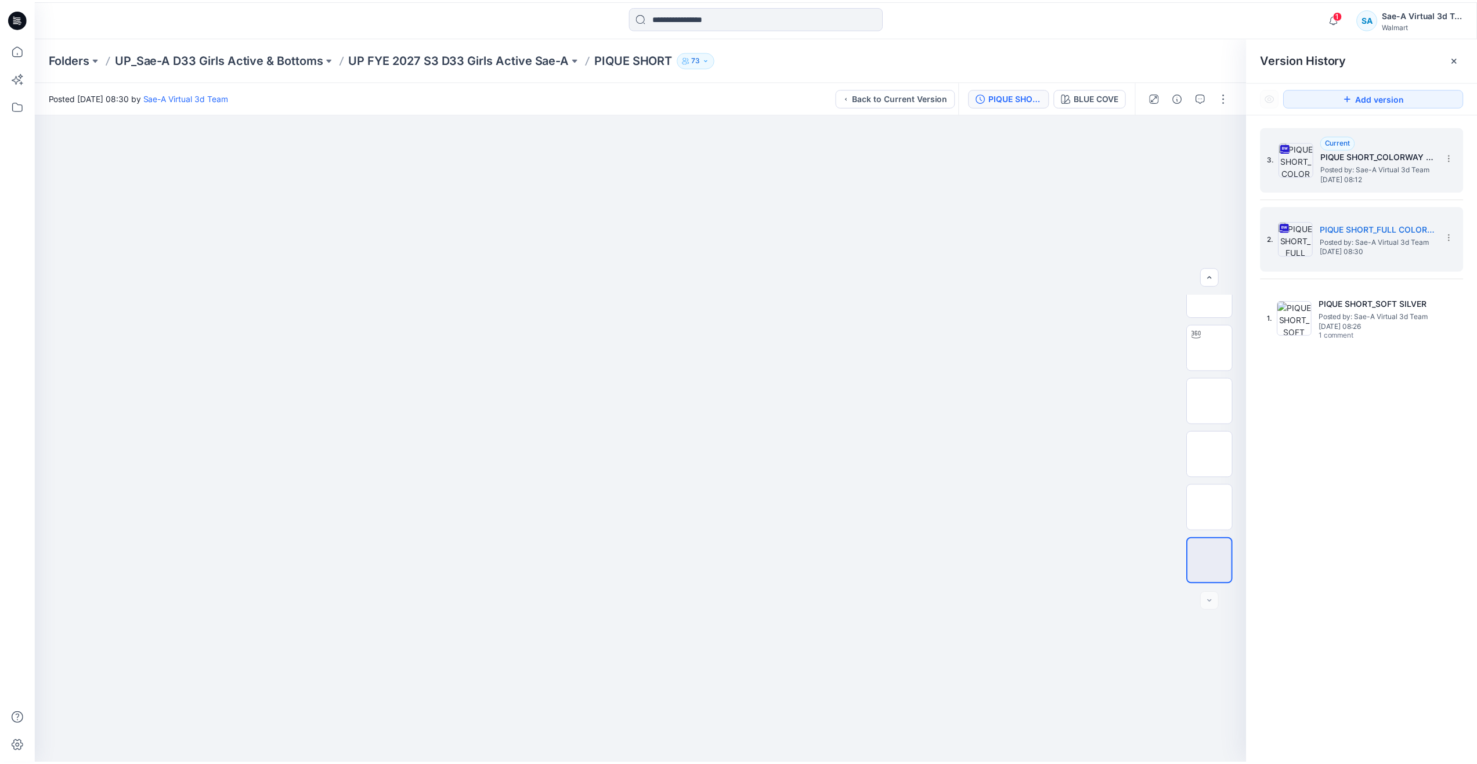
scroll to position [0, 0]
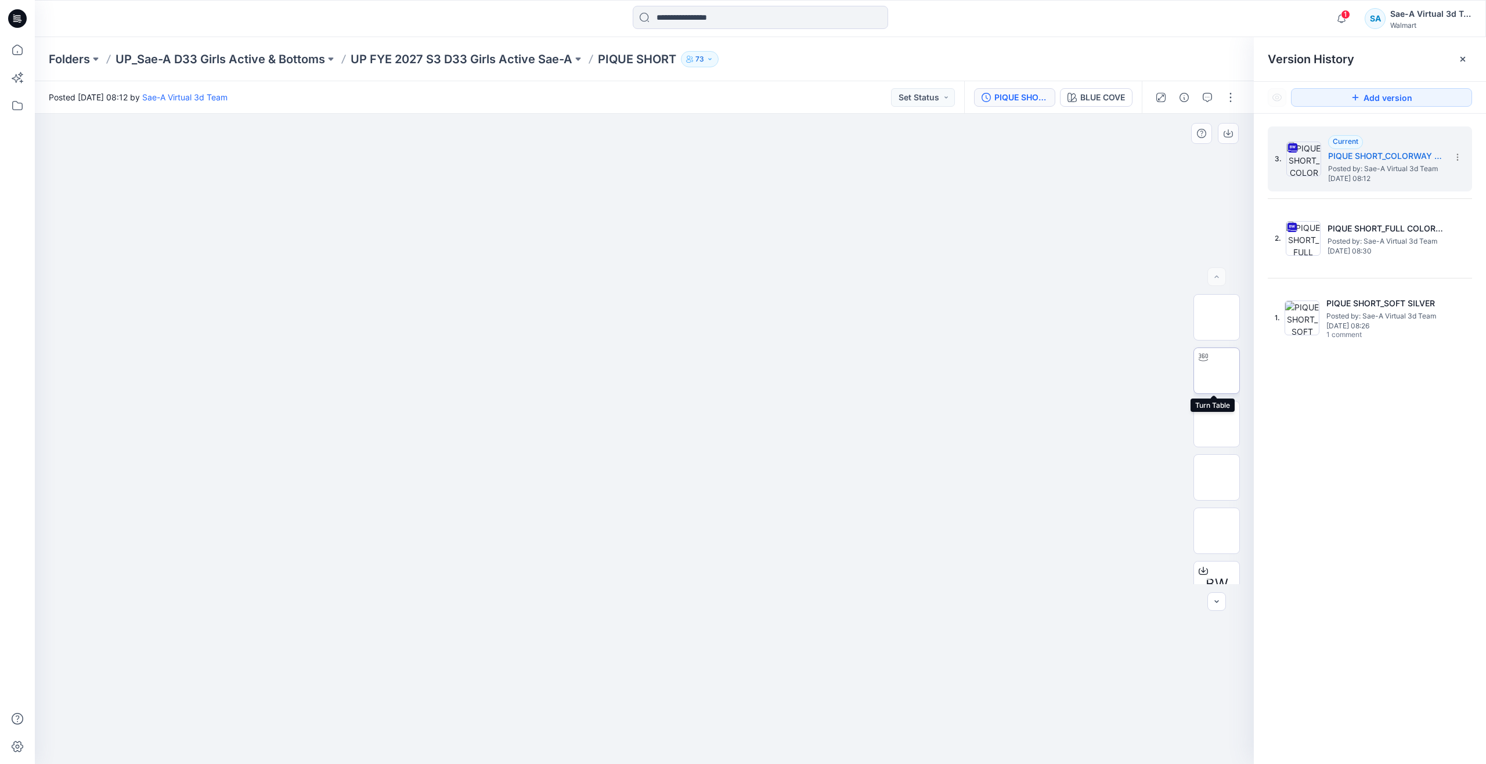
click at [1217, 371] on img at bounding box center [1217, 371] width 0 height 0
drag, startPoint x: 644, startPoint y: 745, endPoint x: 855, endPoint y: 662, distance: 227.2
click at [855, 662] on div at bounding box center [644, 439] width 1219 height 651
click at [13, 51] on icon at bounding box center [18, 50] width 26 height 26
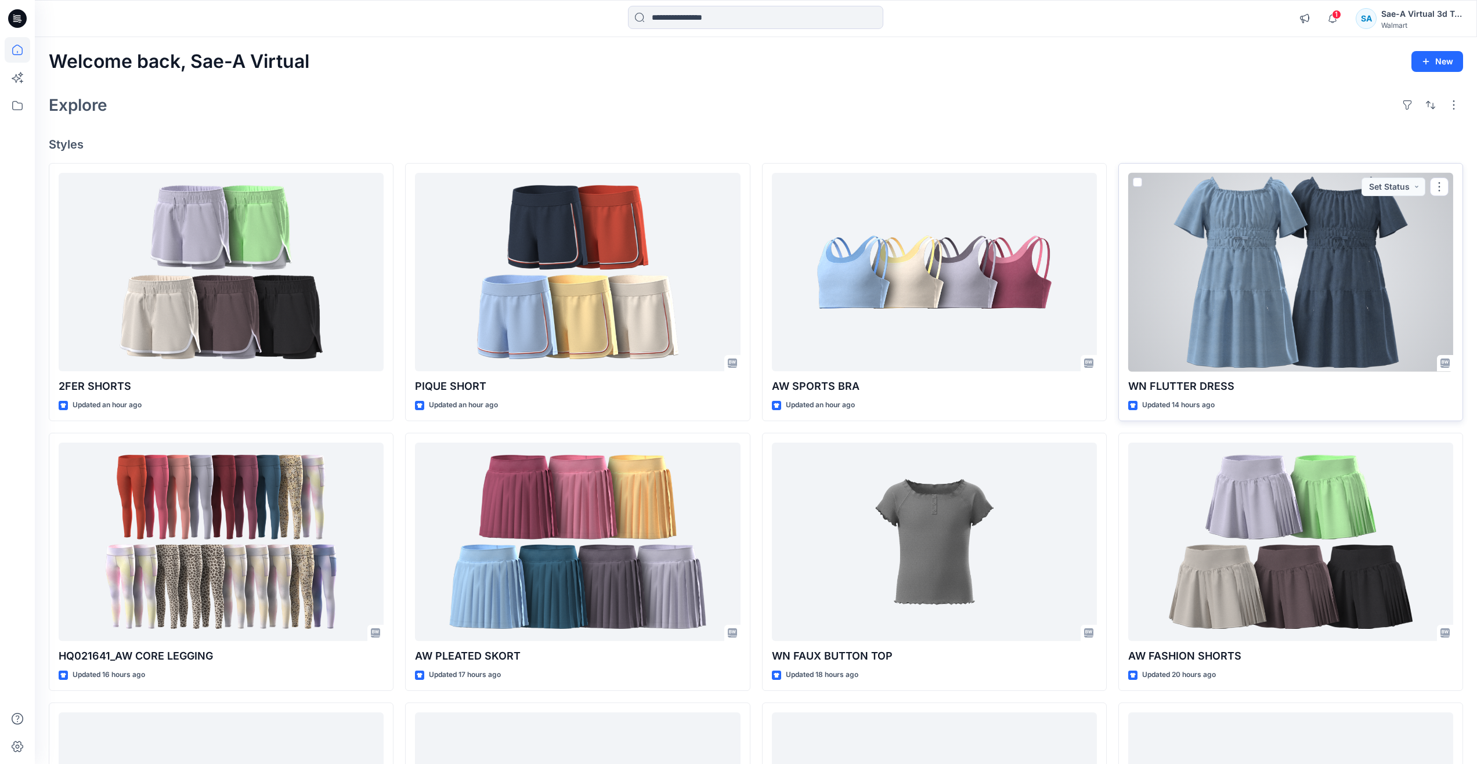
click at [1246, 236] on div at bounding box center [1290, 272] width 325 height 199
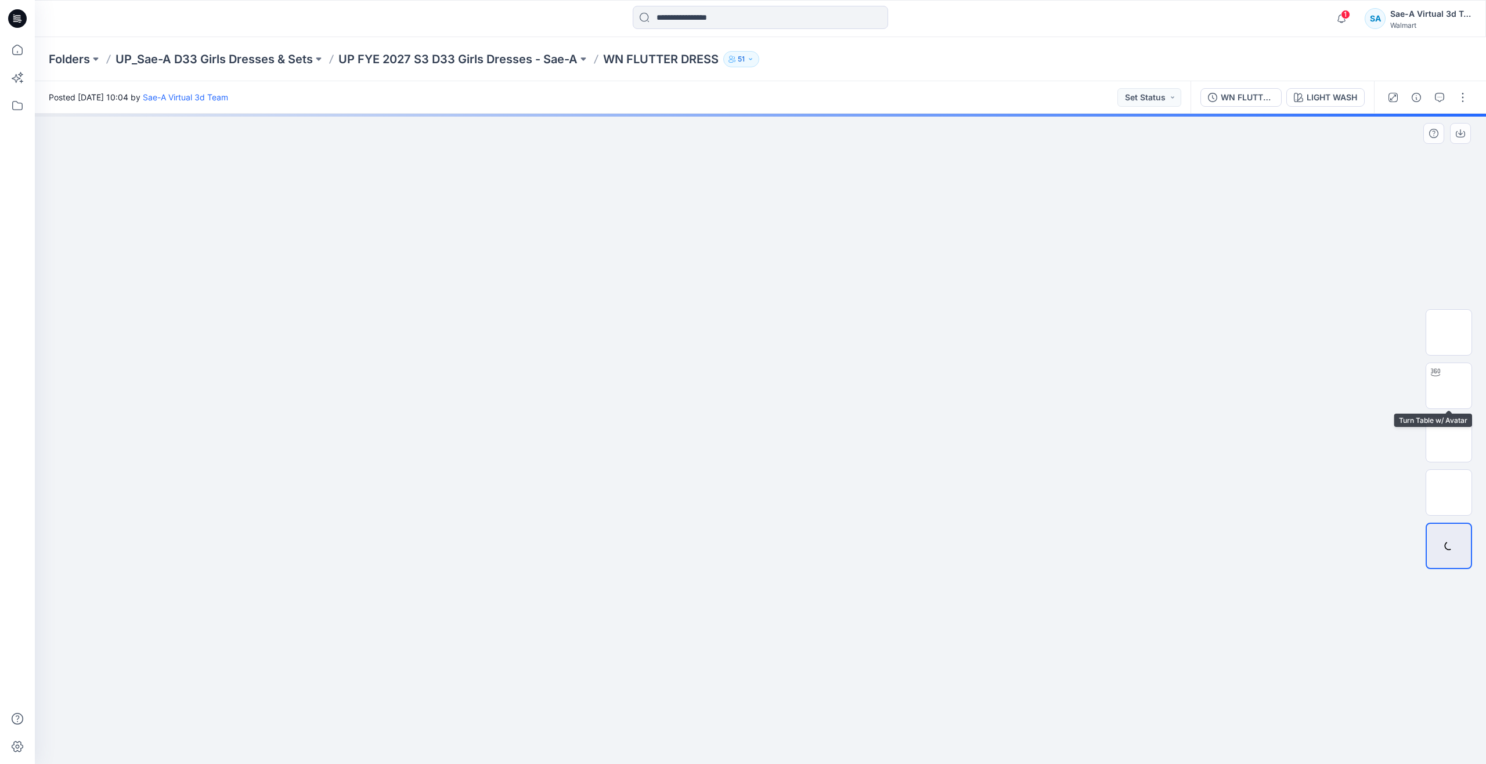
click at [1477, 391] on div at bounding box center [1449, 439] width 74 height 290
click at [1449, 386] on img at bounding box center [1449, 386] width 0 height 0
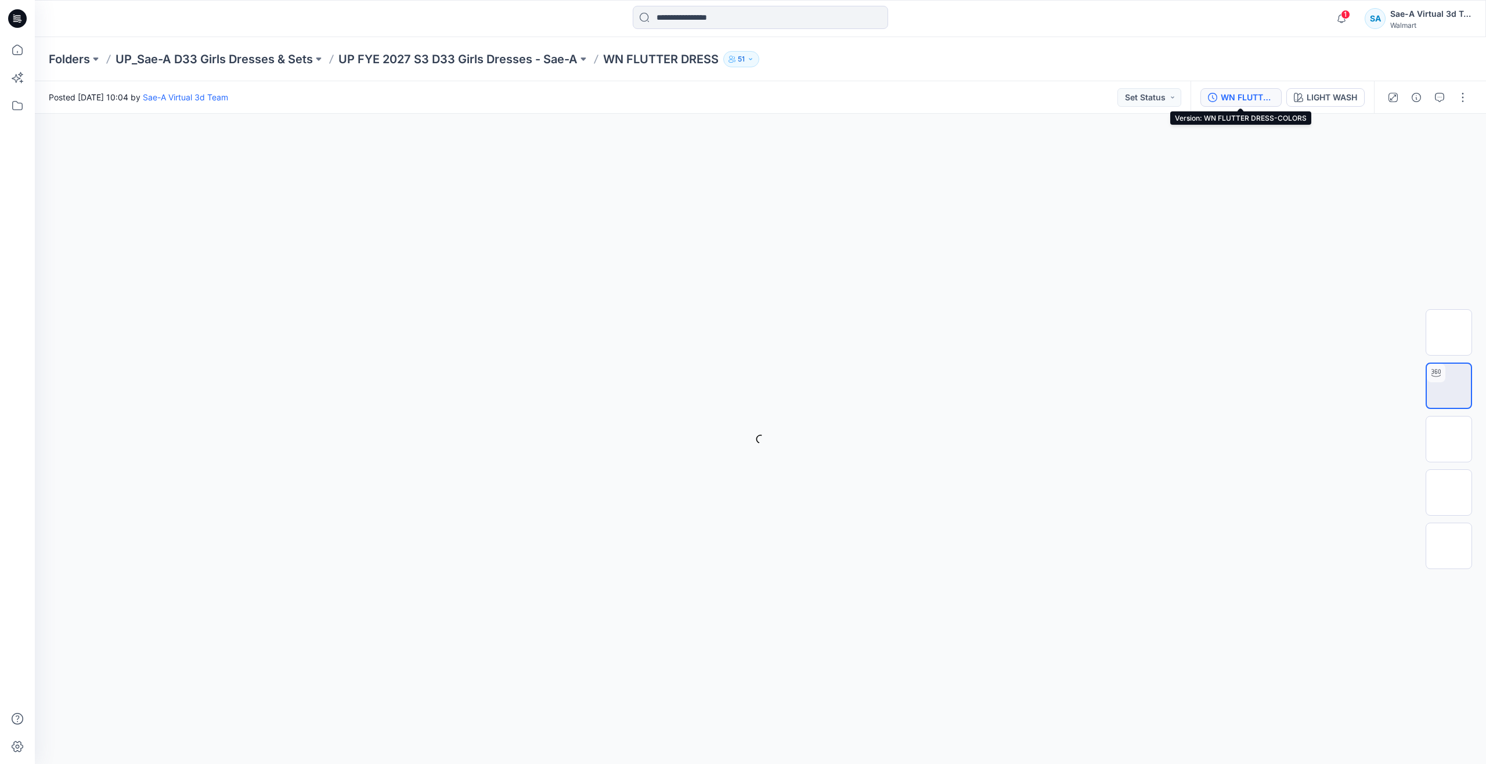
click at [1253, 103] on div "WN FLUTTER DRESS-COLORS" at bounding box center [1247, 97] width 53 height 13
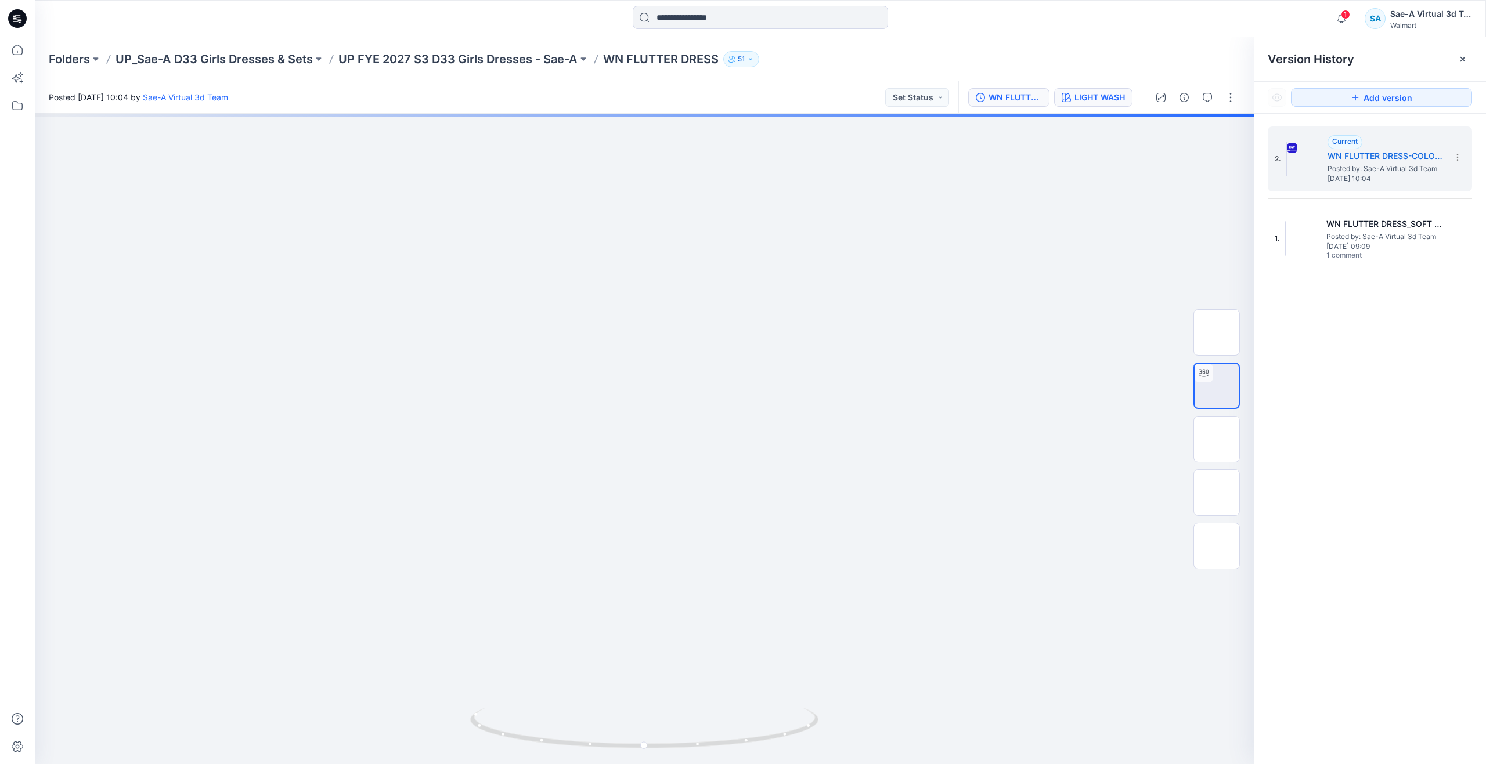
click at [1112, 98] on div "LIGHT WASH" at bounding box center [1099, 97] width 50 height 13
drag, startPoint x: 647, startPoint y: 742, endPoint x: 319, endPoint y: 629, distance: 346.9
click at [319, 629] on div at bounding box center [644, 439] width 1219 height 651
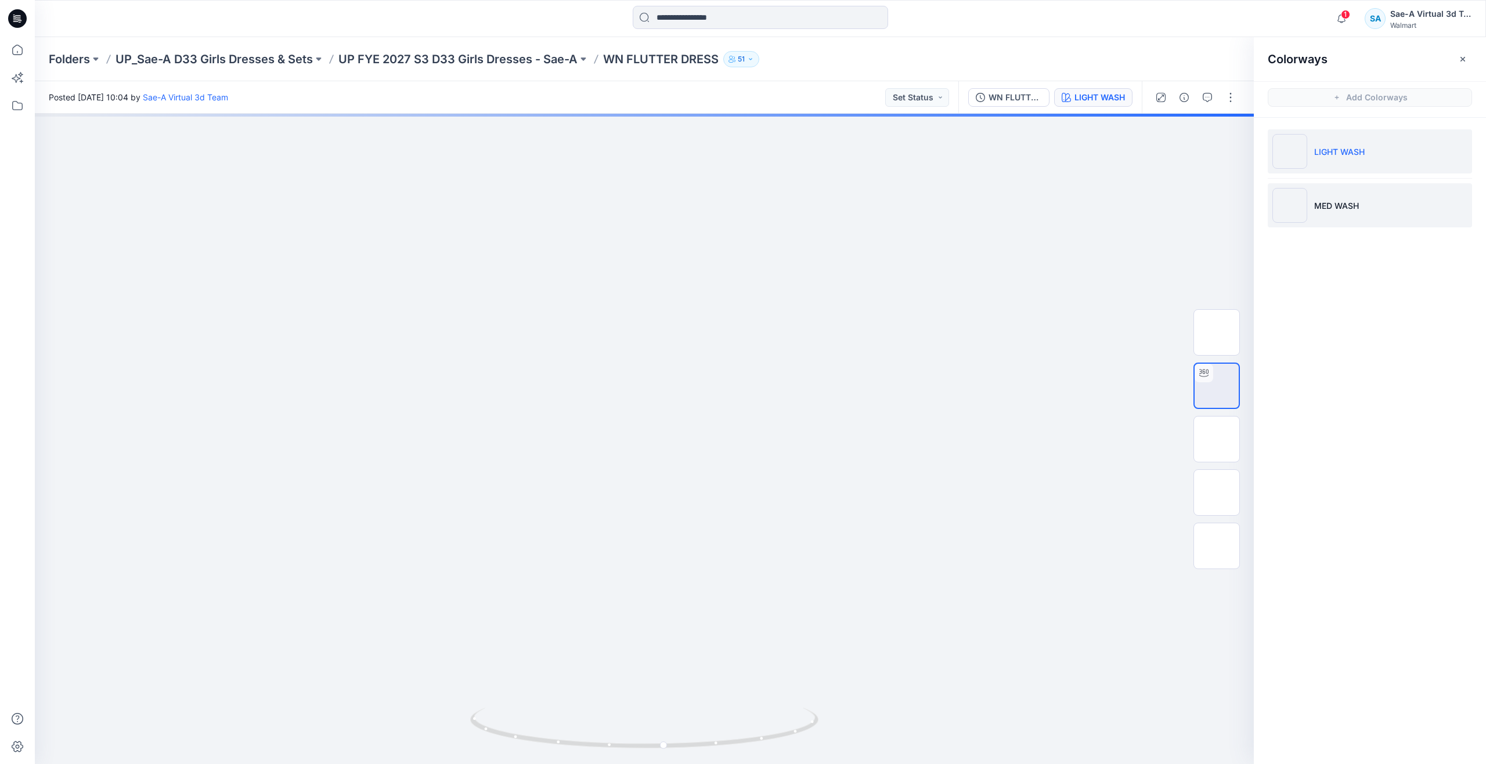
click at [1308, 198] on li "MED WASH" at bounding box center [1370, 205] width 204 height 44
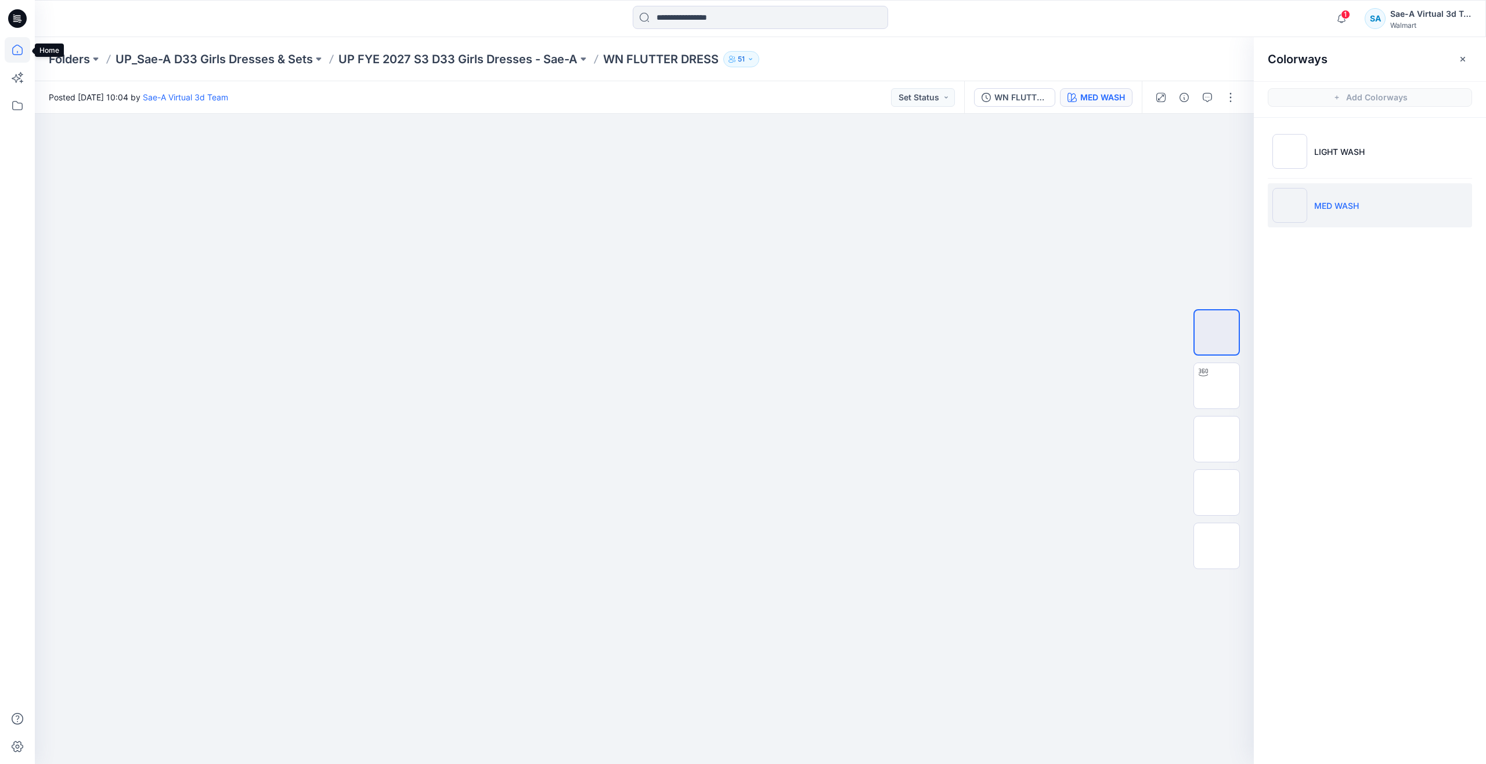
click at [19, 56] on icon at bounding box center [18, 50] width 26 height 26
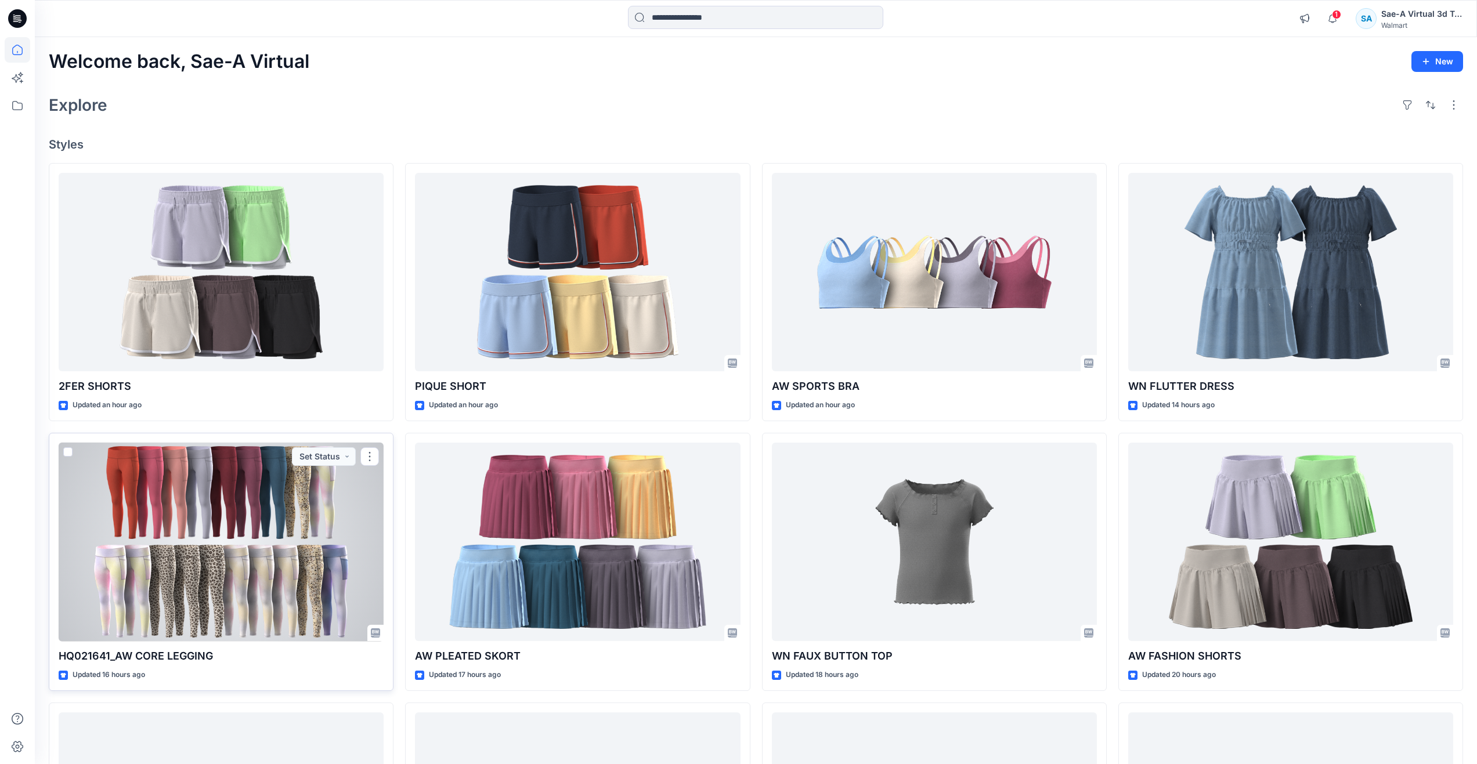
click at [210, 587] on div at bounding box center [221, 542] width 325 height 199
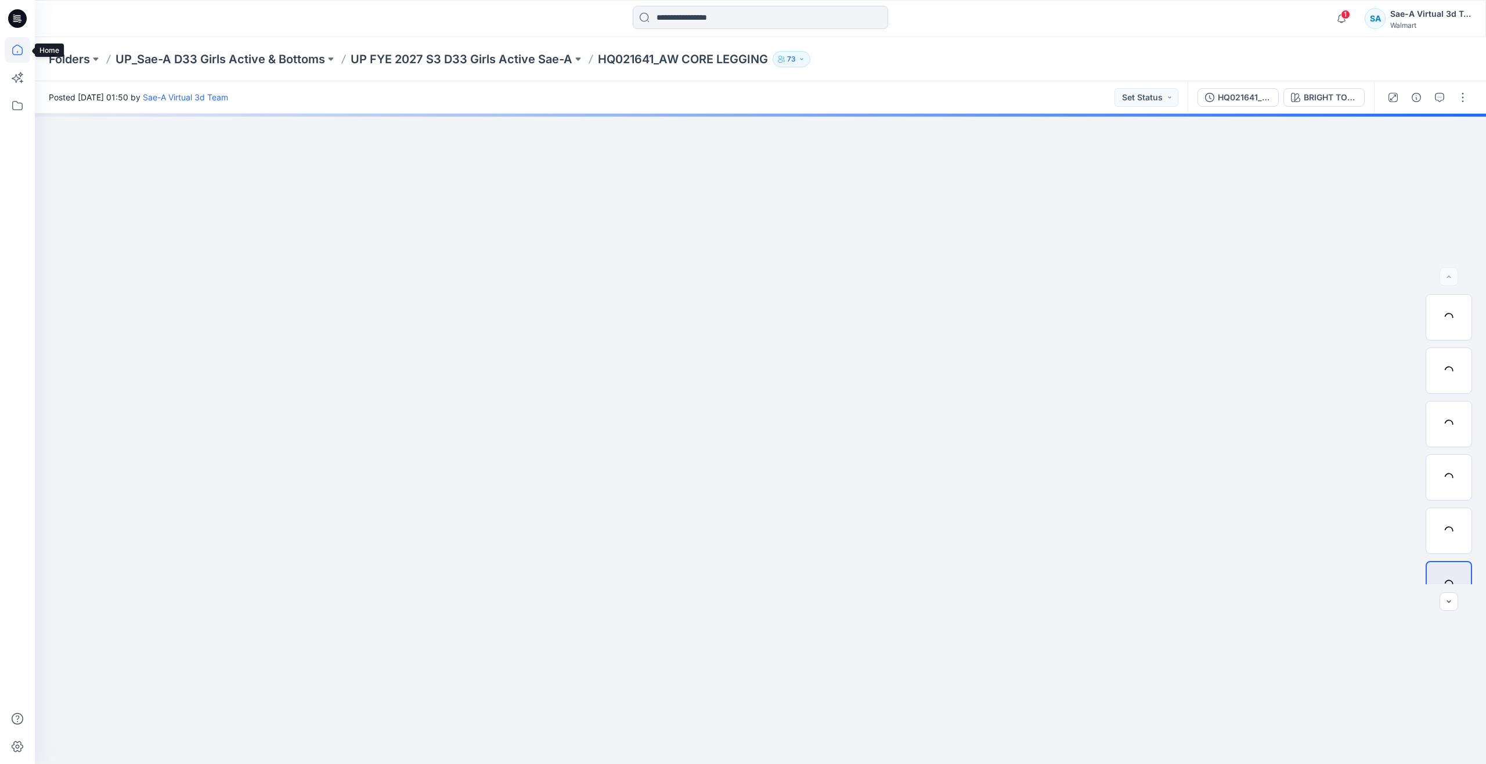
click at [14, 45] on icon at bounding box center [18, 50] width 26 height 26
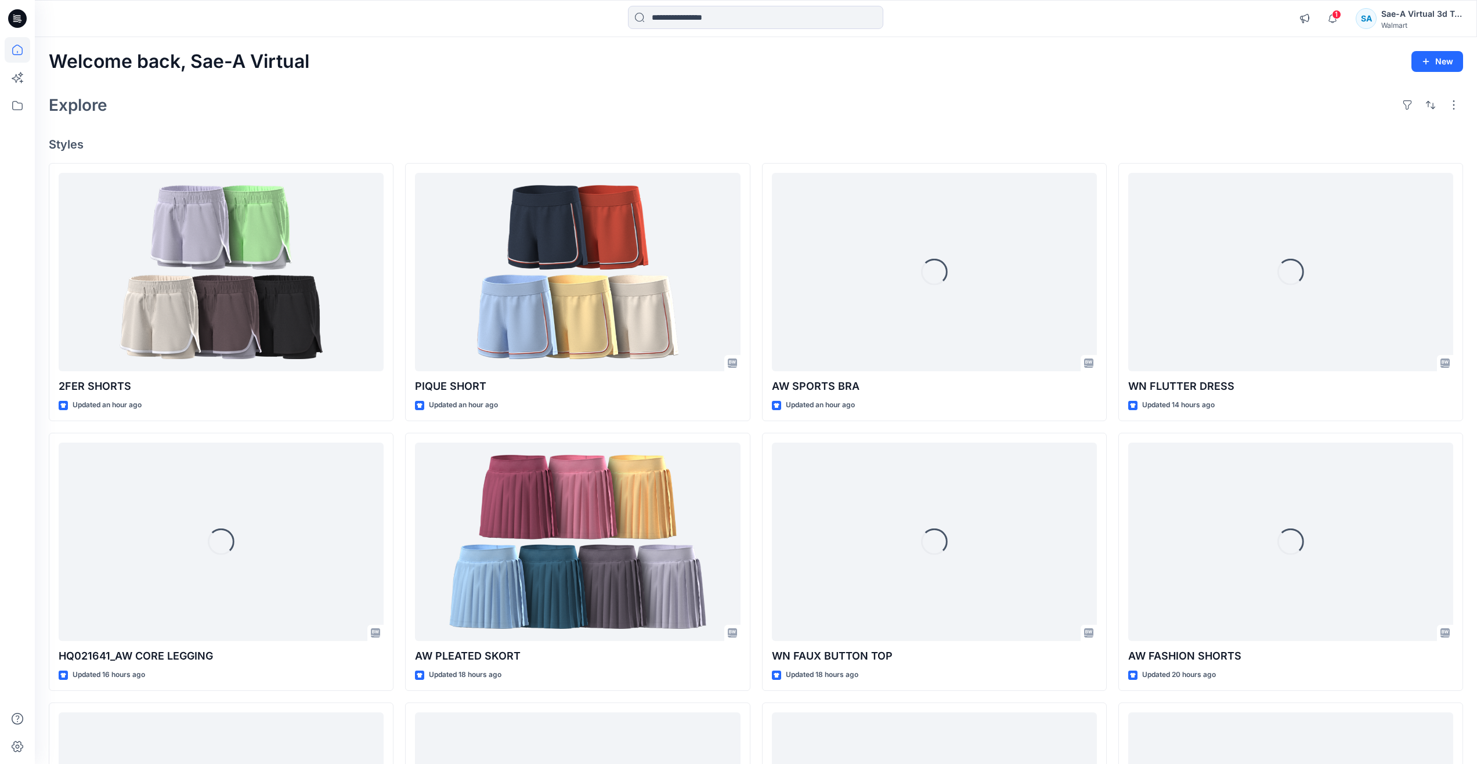
click at [401, 60] on div "Welcome back, Sae-A Virtual New" at bounding box center [756, 61] width 1415 height 21
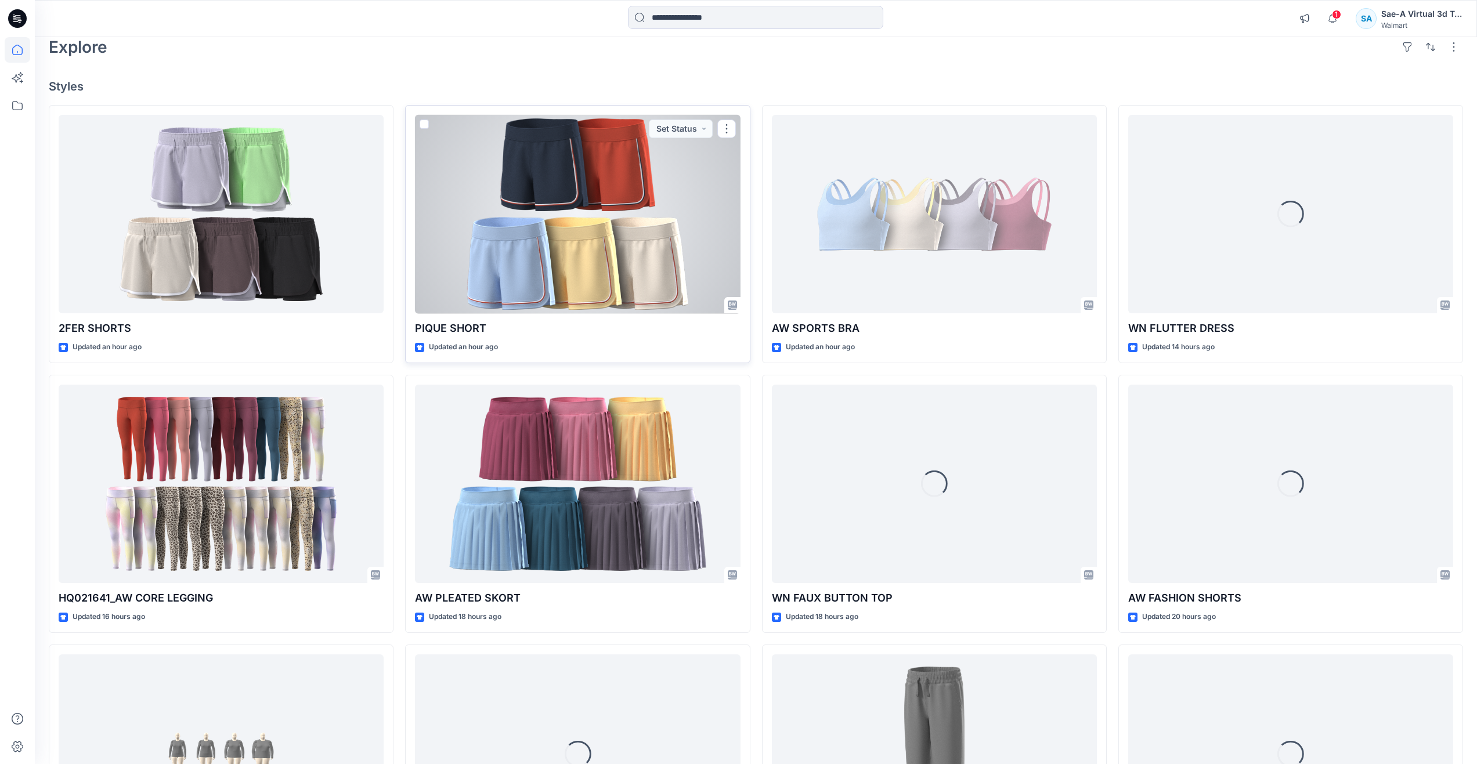
scroll to position [116, 0]
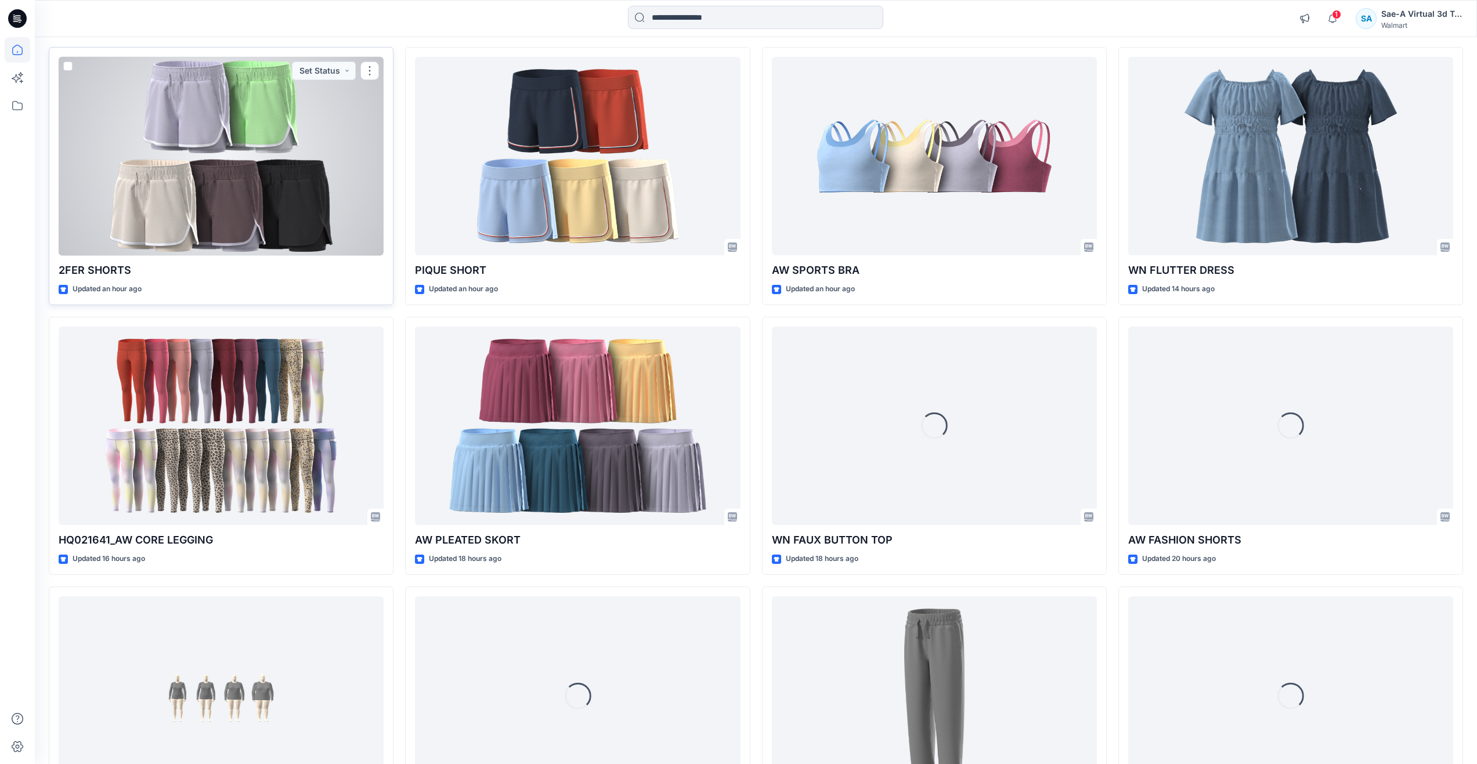
click at [261, 226] on div at bounding box center [221, 156] width 325 height 199
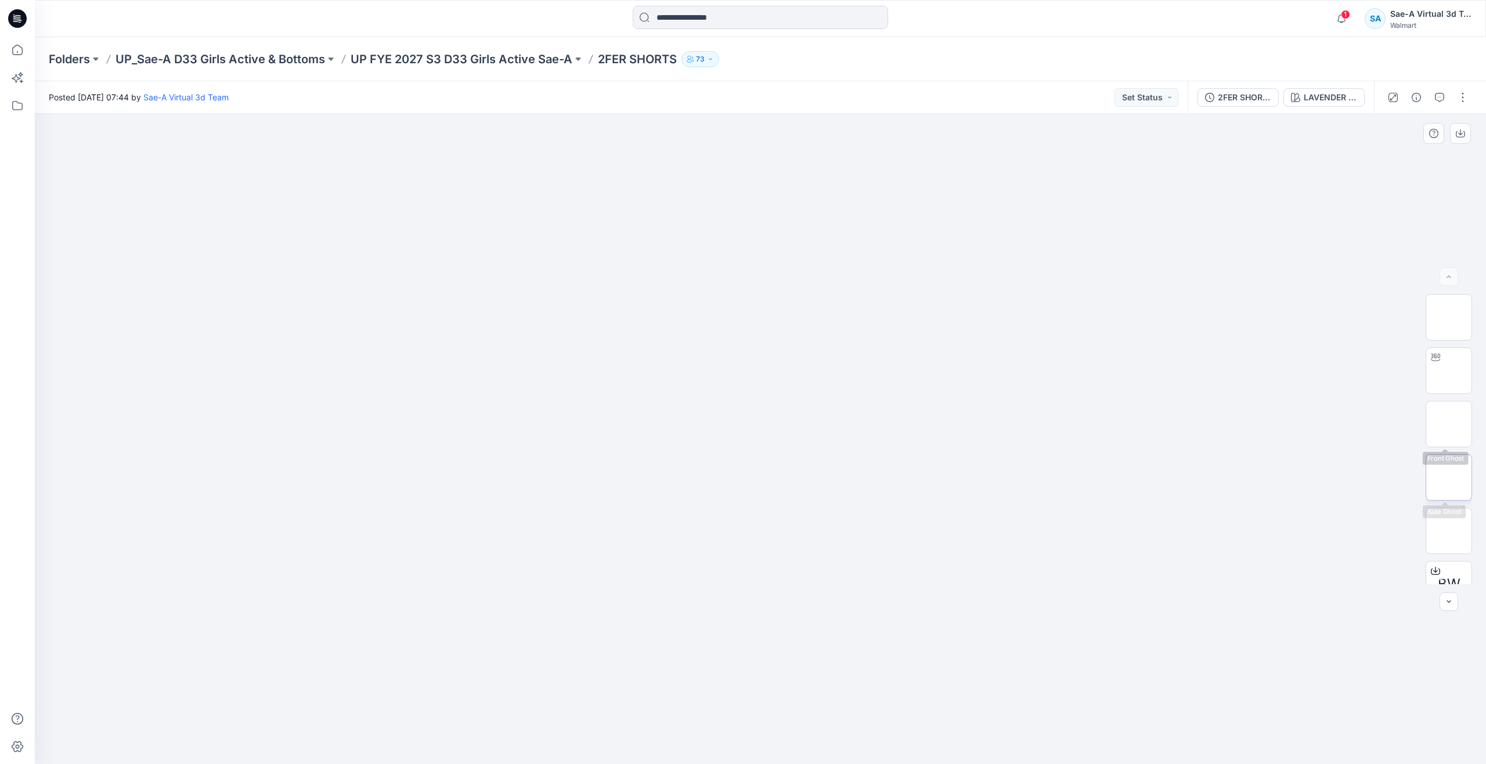
click at [1449, 478] on img at bounding box center [1449, 478] width 0 height 0
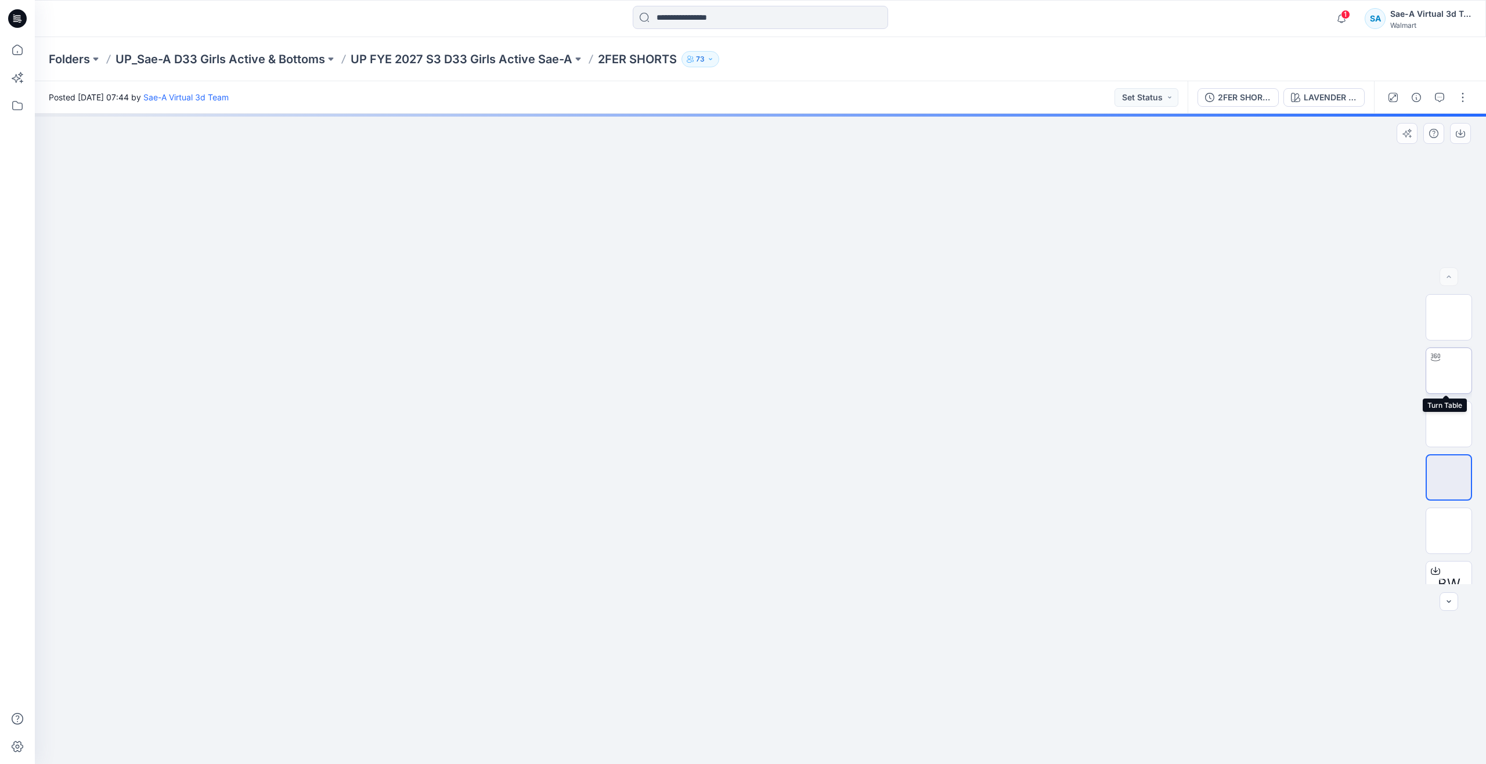
click at [1449, 371] on img at bounding box center [1449, 371] width 0 height 0
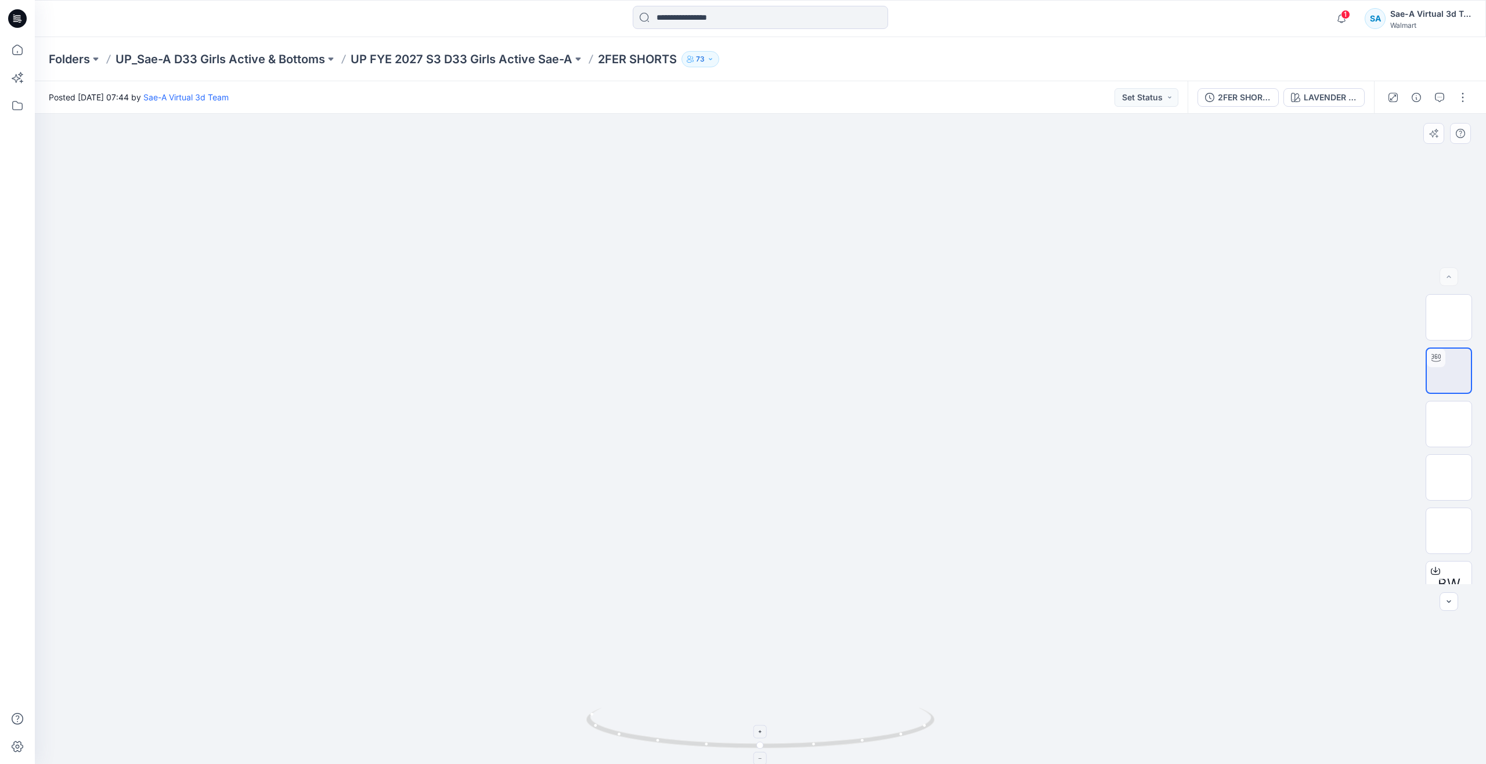
drag, startPoint x: 756, startPoint y: 752, endPoint x: 683, endPoint y: 733, distance: 75.6
click at [683, 733] on icon at bounding box center [761, 730] width 351 height 44
drag, startPoint x: 763, startPoint y: 749, endPoint x: 319, endPoint y: 631, distance: 459.6
click at [319, 631] on div at bounding box center [760, 439] width 1451 height 651
click at [26, 53] on icon at bounding box center [18, 50] width 26 height 26
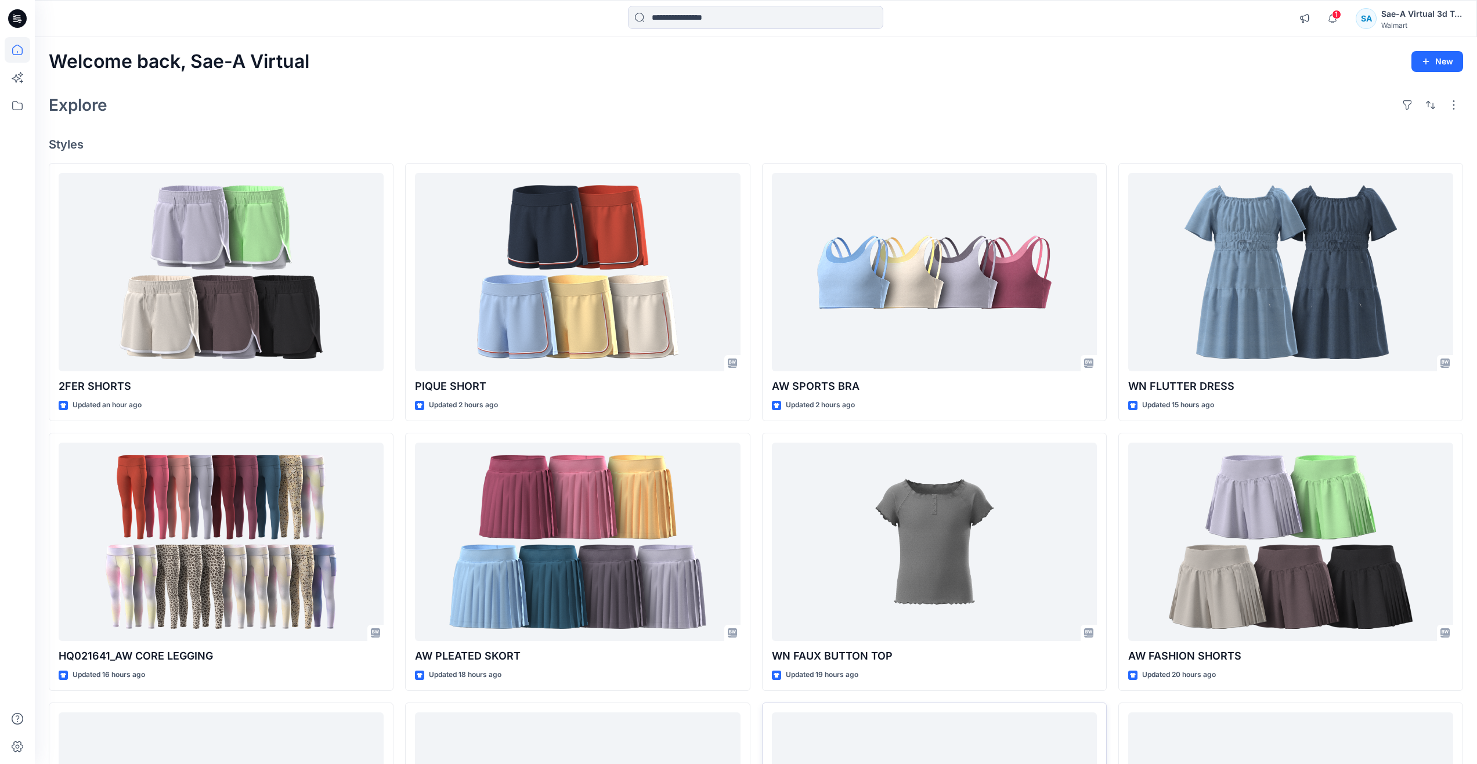
click at [508, 82] on div "Welcome back, Sae-A Virtual New Explore Styles 2FER SHORTS Updated an hour ago …" at bounding box center [756, 527] width 1442 height 980
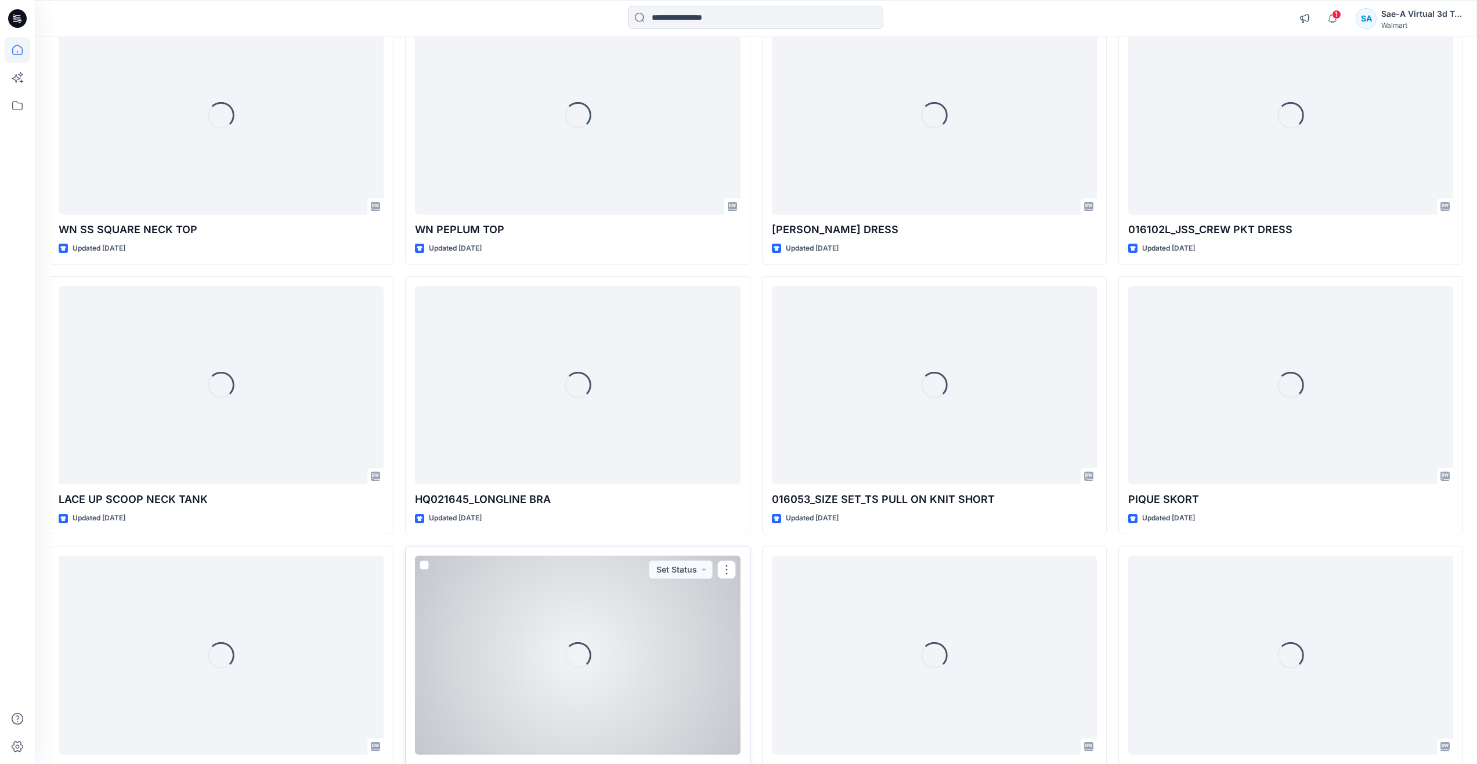
scroll to position [1411, 0]
